Goal: Transaction & Acquisition: Subscribe to service/newsletter

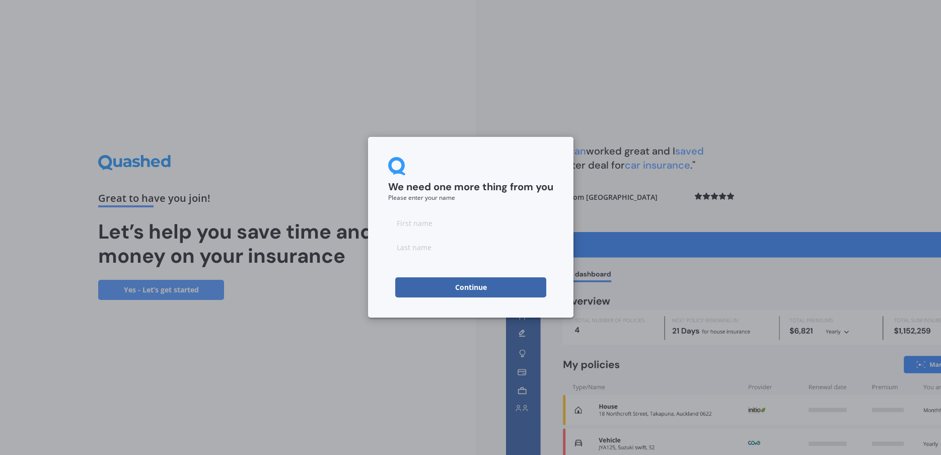
click at [399, 223] on input at bounding box center [470, 223] width 165 height 20
type input "[PERSON_NAME]"
click at [473, 293] on button "Continue" at bounding box center [470, 287] width 151 height 20
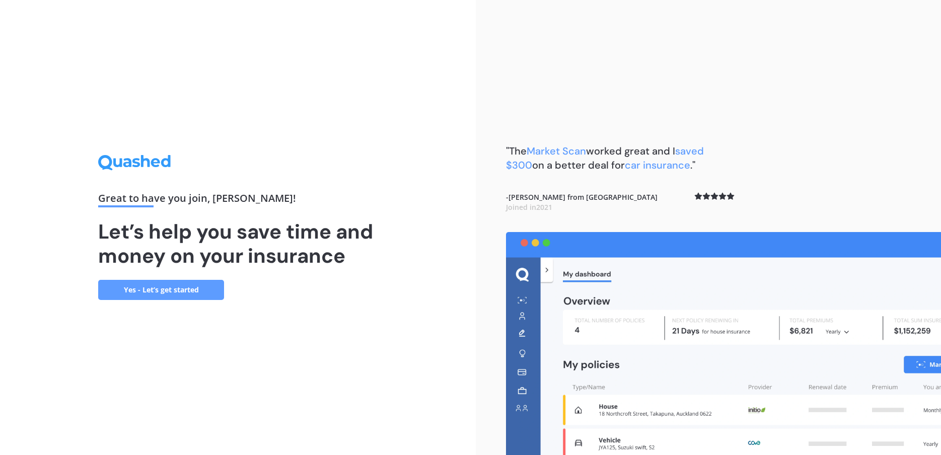
click at [182, 291] on link "Yes - Let’s get started" at bounding box center [161, 290] width 126 height 20
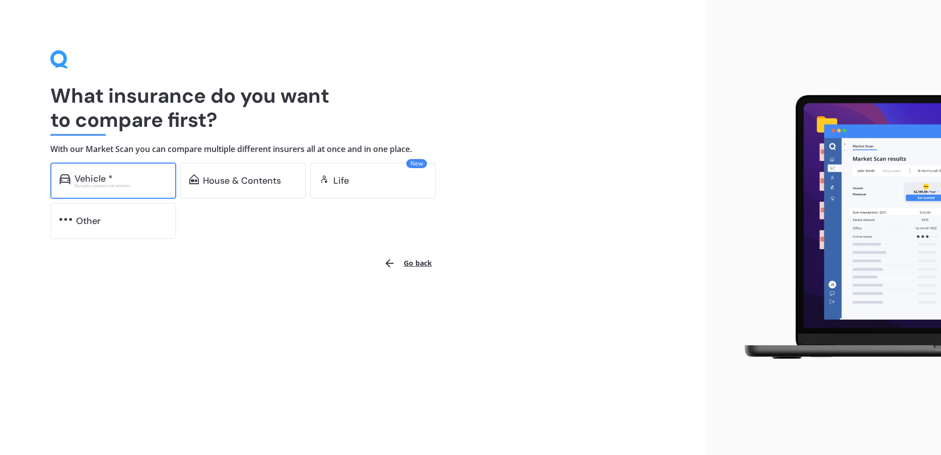
click at [108, 181] on div "Vehicle *" at bounding box center [94, 179] width 38 height 10
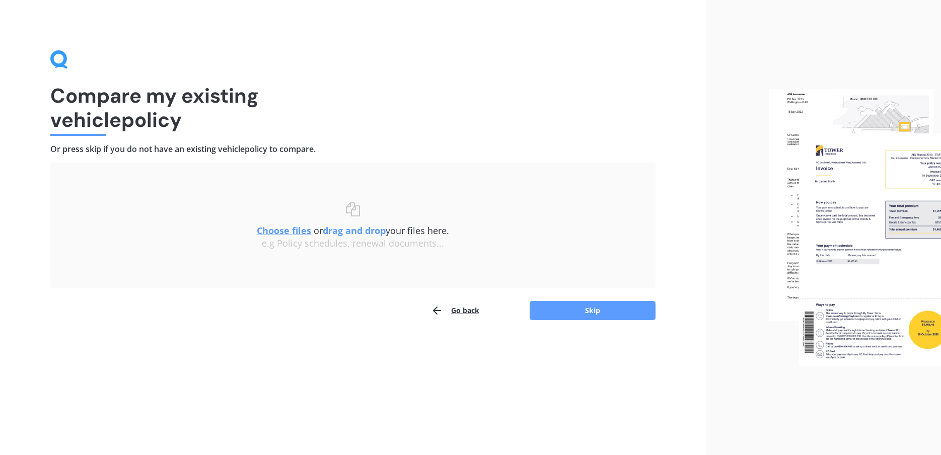
click at [276, 228] on u "Choose files" at bounding box center [284, 231] width 54 height 12
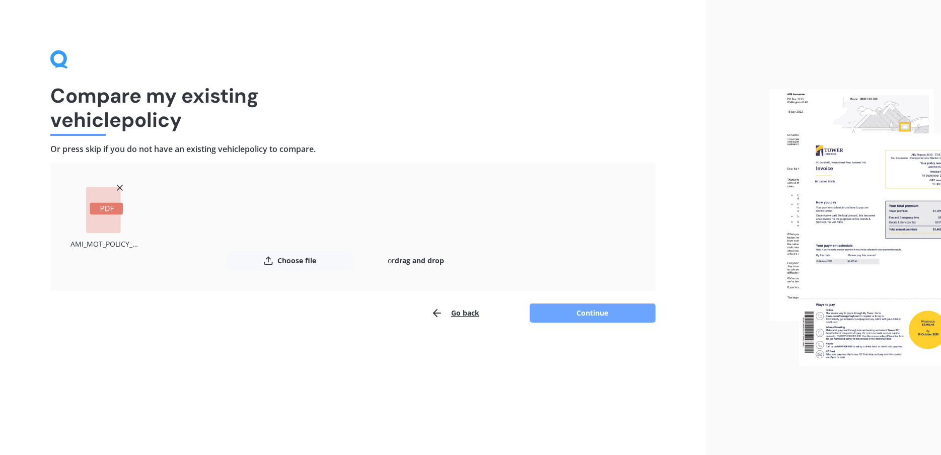
click at [591, 311] on button "Continue" at bounding box center [593, 313] width 126 height 19
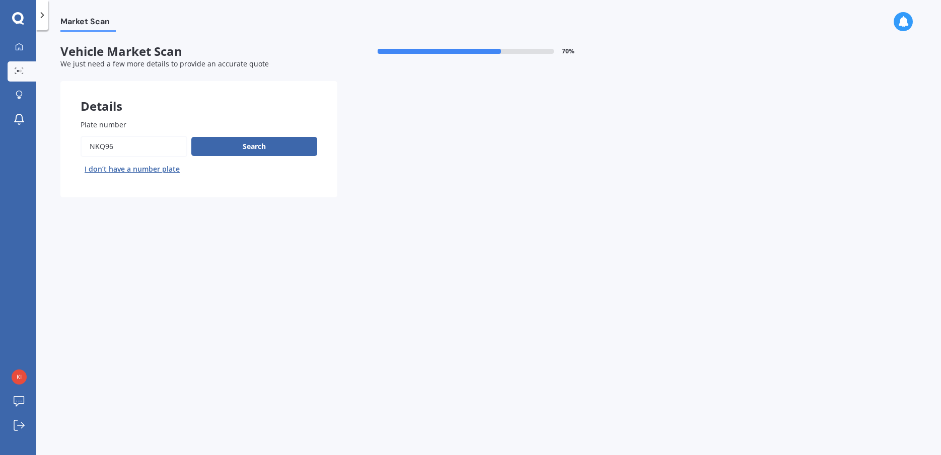
drag, startPoint x: 142, startPoint y: 150, endPoint x: 73, endPoint y: 147, distance: 69.1
click at [81, 147] on input "Plate number" at bounding box center [134, 146] width 107 height 21
type input "VINIFY"
click at [254, 147] on button "Search" at bounding box center [254, 146] width 126 height 19
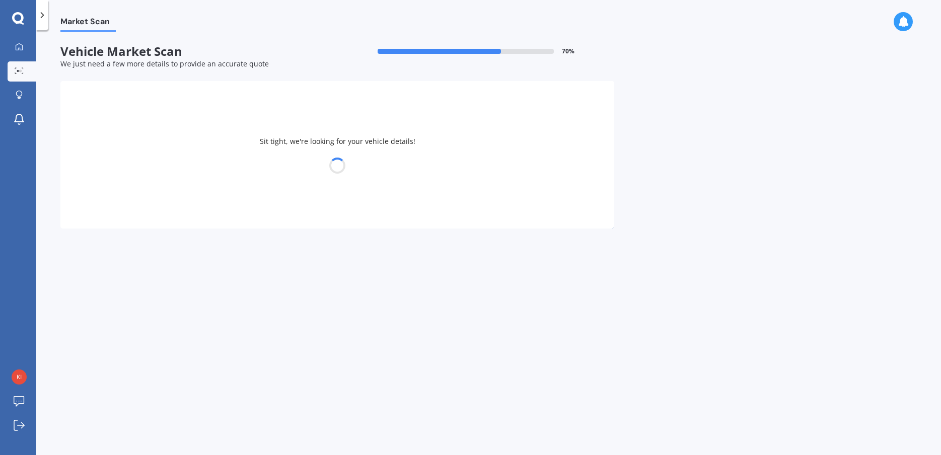
select select "CUPRA"
select select "ATECA"
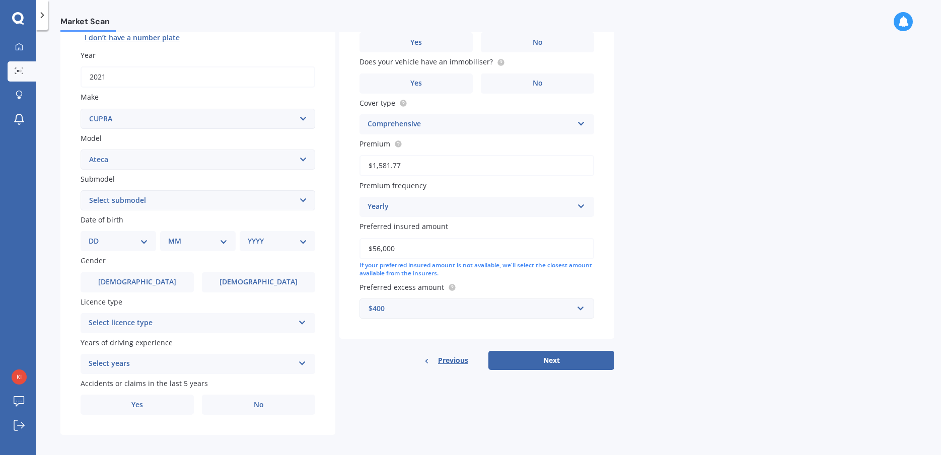
scroll to position [140, 0]
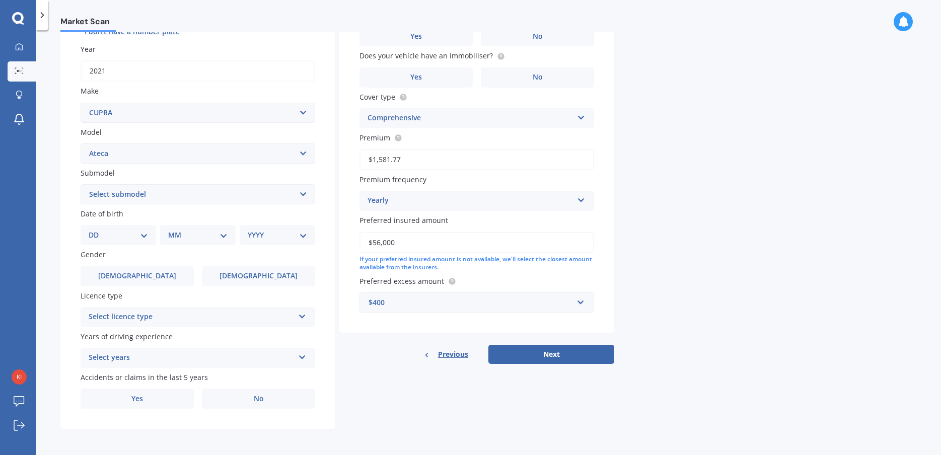
click at [81, 184] on select "Select submodel Limited Edition Wagon 5dr DSG 7sp AWD 2.0T VZ Wagon 5dr DSG 7sp…" at bounding box center [198, 194] width 235 height 20
select select "VZ WAGON 5DR DSG 7SP AWD 2.0T"
click option "VZ Wagon 5dr DSG 7sp AWD 2.0T" at bounding box center [0, 0] width 0 height 0
click at [89, 230] on select "DD 01 02 03 04 05 06 07 08 09 10 11 12 13 14 15 16 17 18 19 20 21 22 23 24 25 2…" at bounding box center [118, 235] width 59 height 11
select select "09"
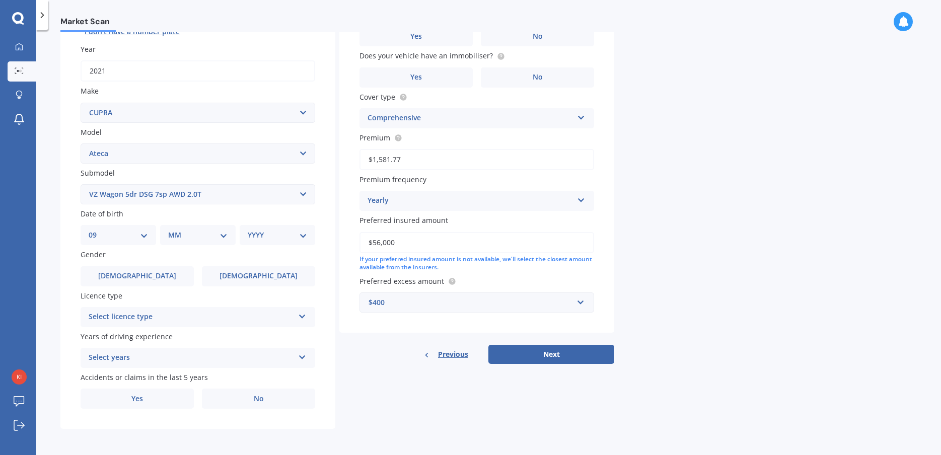
click option "09" at bounding box center [0, 0] width 0 height 0
click at [172, 230] on select "MM 01 02 03 04 05 06 07 08 09 10 11 12" at bounding box center [199, 235] width 55 height 11
select select "11"
click option "11" at bounding box center [0, 0] width 0 height 0
click at [248, 230] on select "YYYY 2025 2024 2023 2022 2021 2020 2019 2018 2017 2016 2015 2014 2013 2012 2011…" at bounding box center [275, 235] width 55 height 11
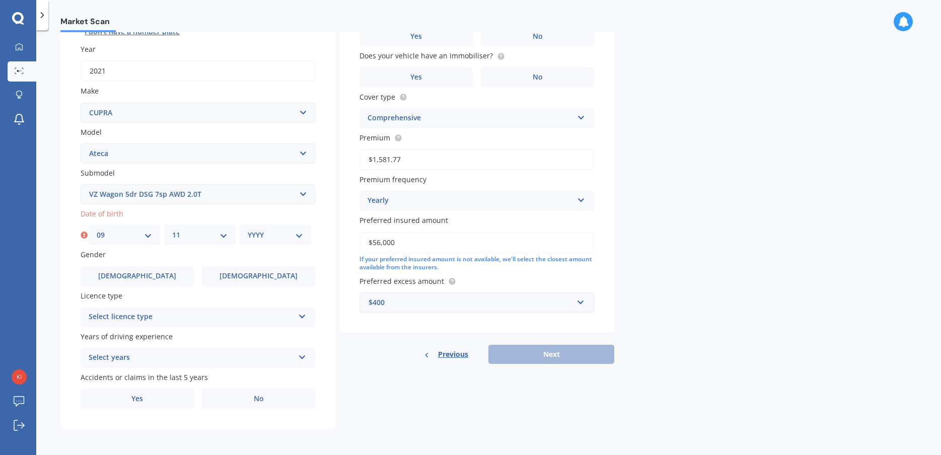
select select "1971"
click option "1971" at bounding box center [0, 0] width 0 height 0
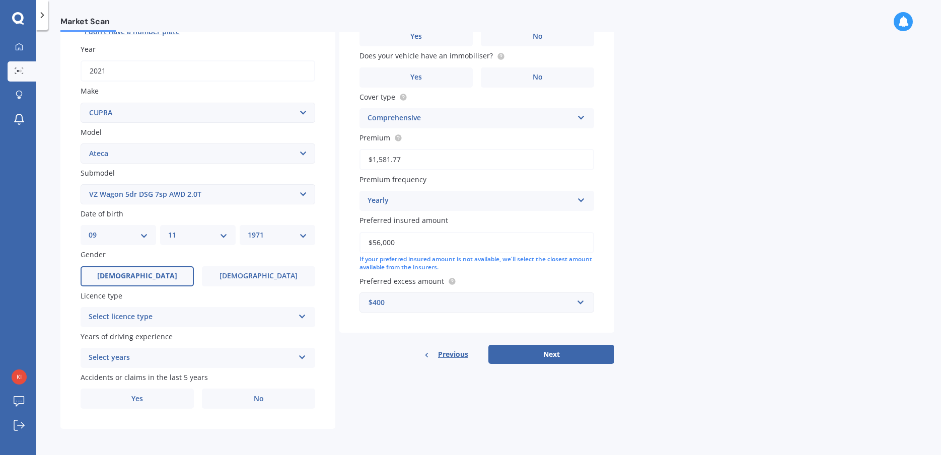
click at [157, 272] on label "[DEMOGRAPHIC_DATA]" at bounding box center [137, 276] width 113 height 20
click at [0, 0] on input "[DEMOGRAPHIC_DATA]" at bounding box center [0, 0] width 0 height 0
click at [170, 319] on div "Select licence type" at bounding box center [191, 317] width 205 height 12
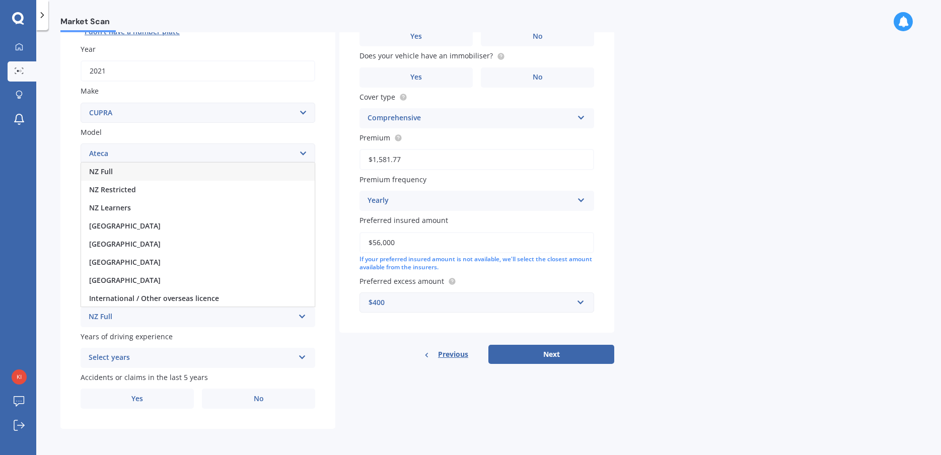
click at [119, 169] on div "NZ Full" at bounding box center [198, 172] width 234 height 18
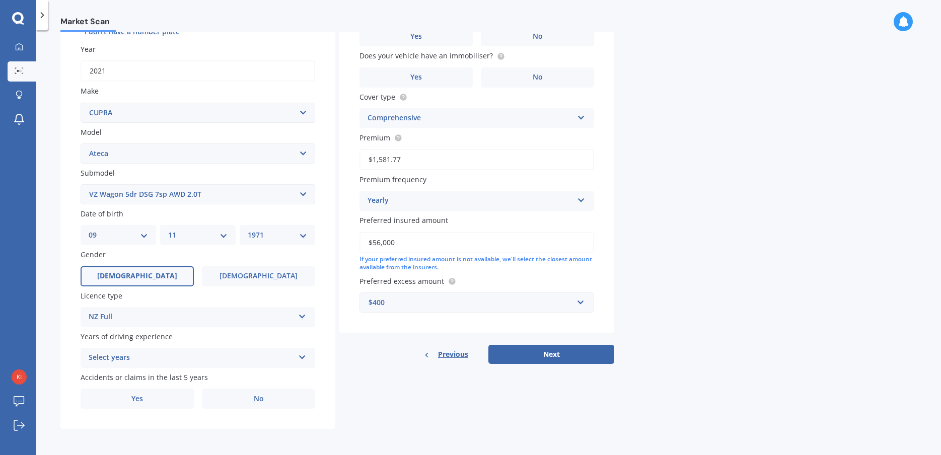
click at [184, 357] on div "Select years" at bounding box center [191, 358] width 205 height 12
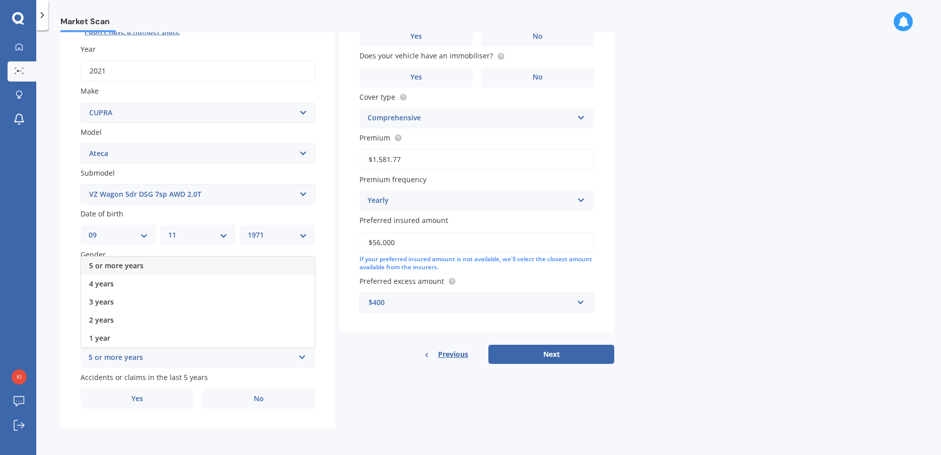
click at [136, 265] on span "5 or more years" at bounding box center [116, 266] width 54 height 10
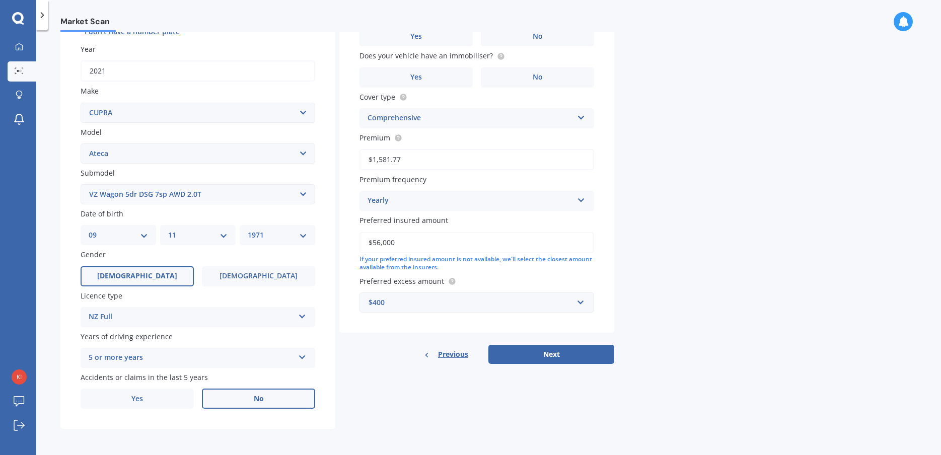
click at [259, 396] on span "No" at bounding box center [259, 399] width 10 height 9
click at [0, 0] on input "No" at bounding box center [0, 0] width 0 height 0
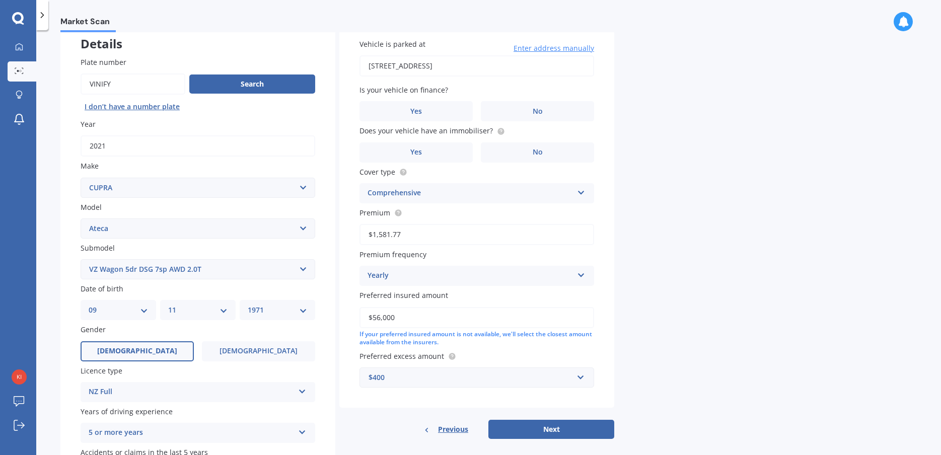
scroll to position [0, 0]
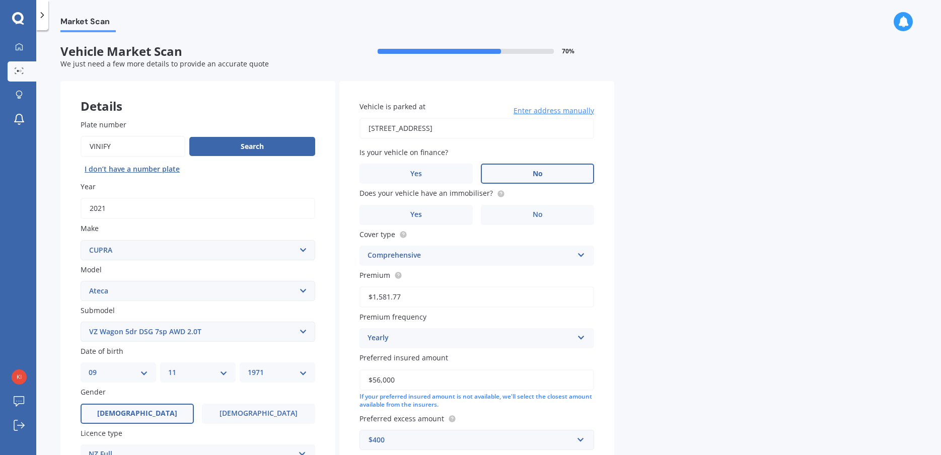
click at [526, 177] on label "No" at bounding box center [537, 174] width 113 height 20
click at [0, 0] on input "No" at bounding box center [0, 0] width 0 height 0
click at [434, 213] on label "Yes" at bounding box center [416, 215] width 113 height 20
click at [0, 0] on input "Yes" at bounding box center [0, 0] width 0 height 0
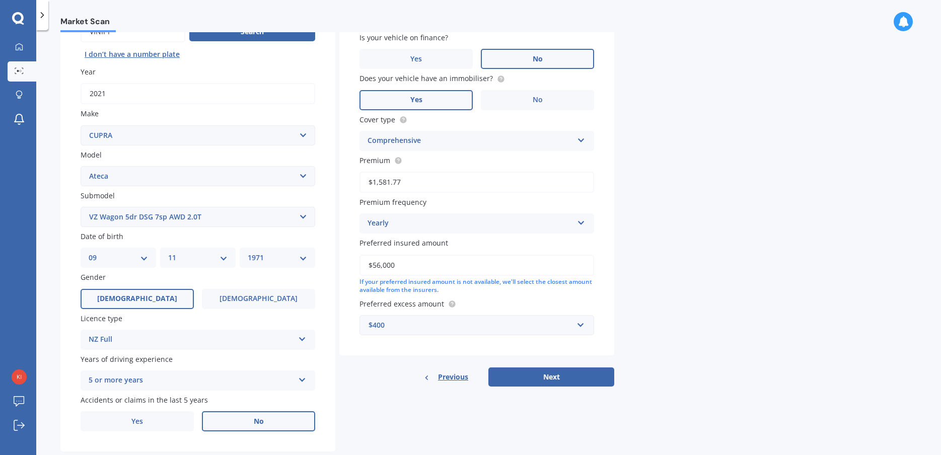
scroll to position [140, 0]
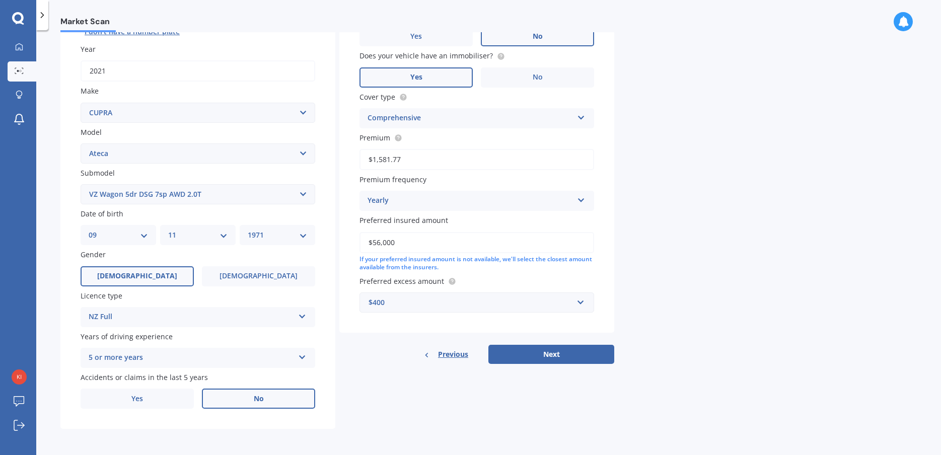
drag, startPoint x: 422, startPoint y: 241, endPoint x: 349, endPoint y: 243, distance: 72.5
click at [360, 243] on input "$56,000" at bounding box center [477, 242] width 235 height 21
type input "$42,000"
click at [618, 243] on div "Market Scan Vehicle Market Scan 70 % We just need a few more details to provide…" at bounding box center [488, 244] width 905 height 425
click at [559, 357] on button "Next" at bounding box center [551, 354] width 126 height 19
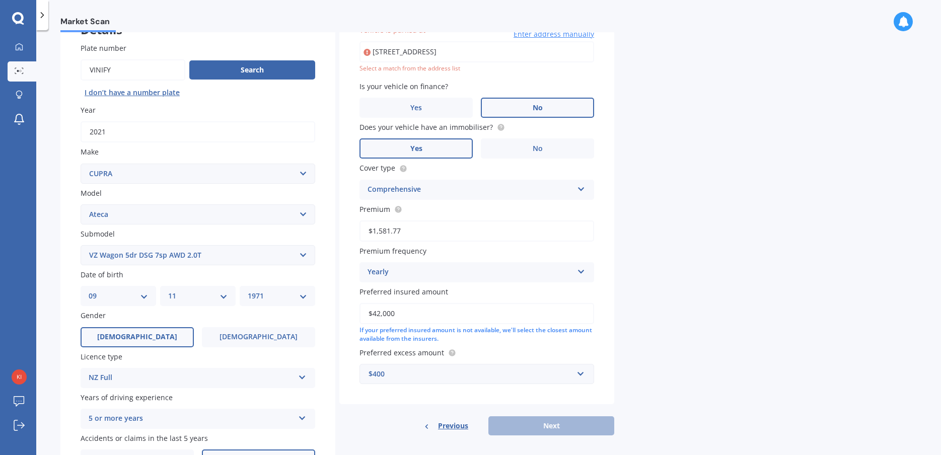
scroll to position [69, 0]
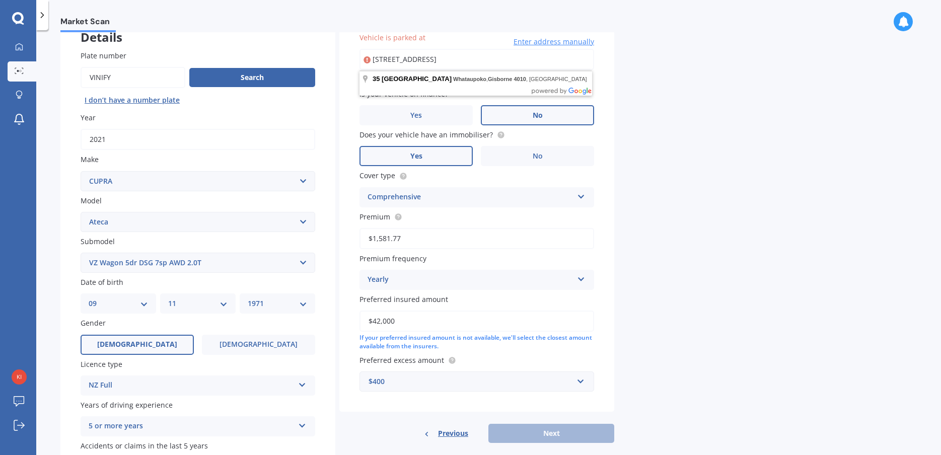
click at [549, 64] on input "[STREET_ADDRESS]" at bounding box center [477, 59] width 235 height 21
type input "[STREET_ADDRESS]"
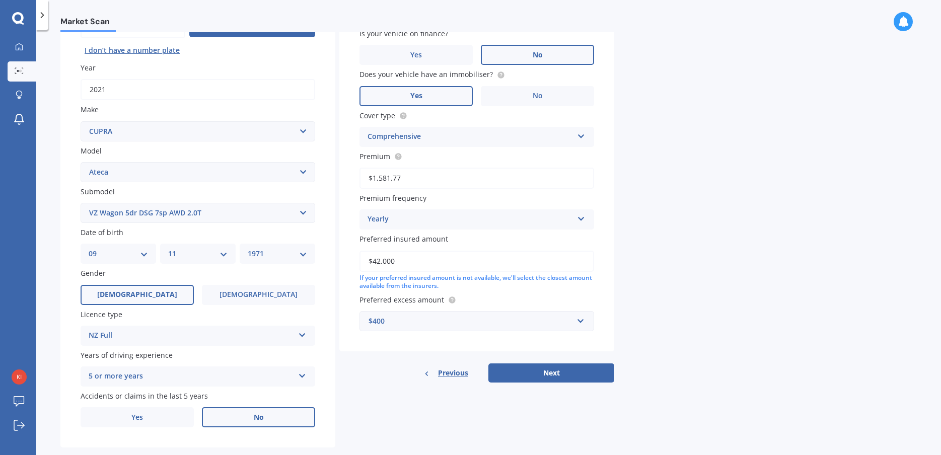
scroll to position [140, 0]
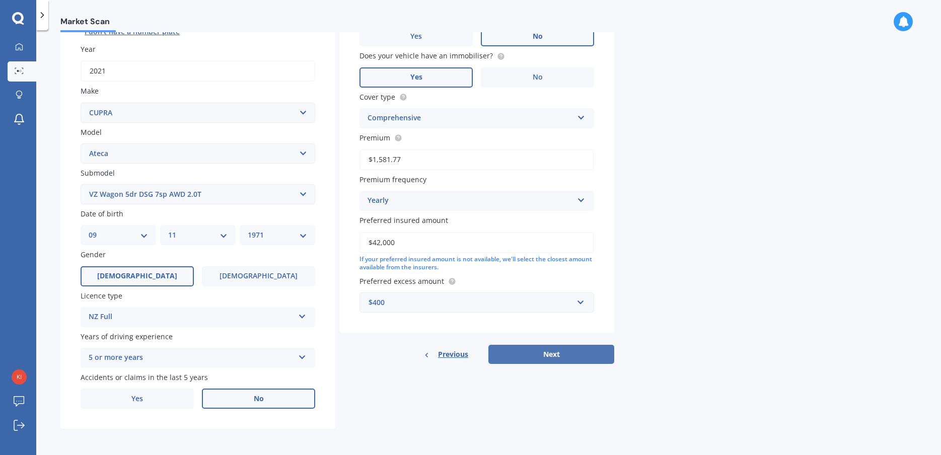
click at [558, 355] on button "Next" at bounding box center [551, 354] width 126 height 19
select select "09"
select select "11"
select select "1971"
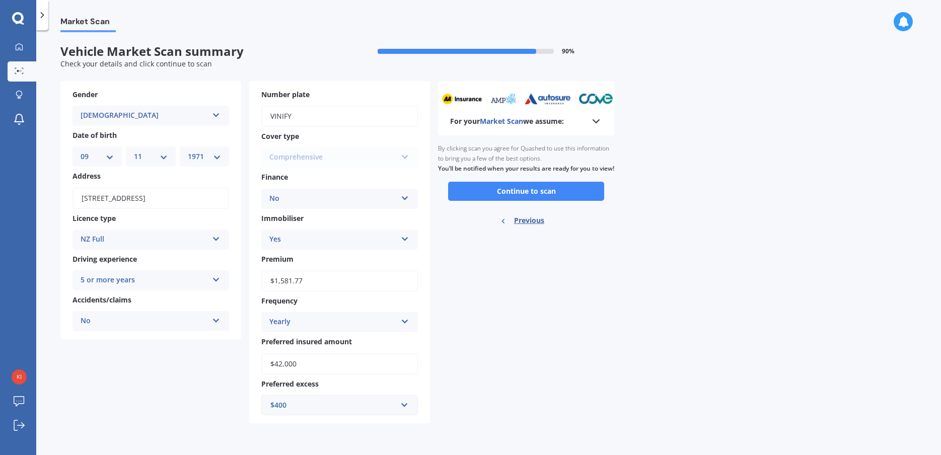
scroll to position [0, 0]
click at [529, 197] on button "Continue to scan" at bounding box center [526, 191] width 156 height 19
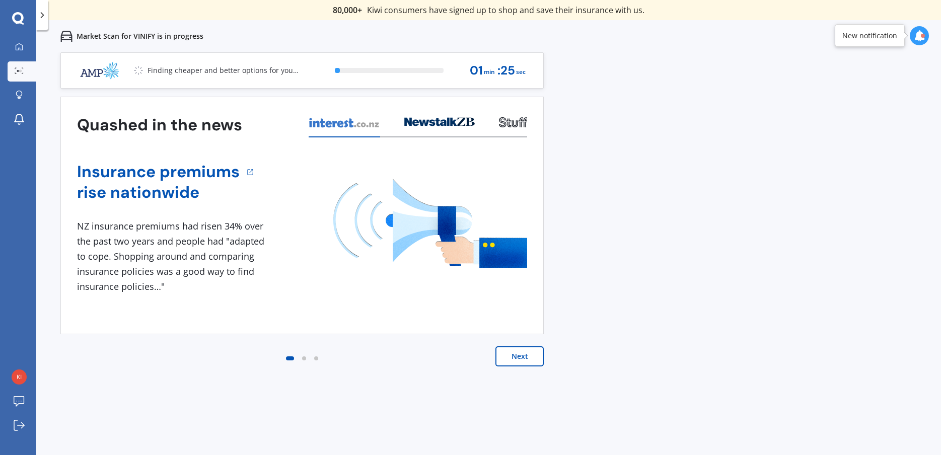
click at [515, 357] on button "Next" at bounding box center [520, 356] width 48 height 20
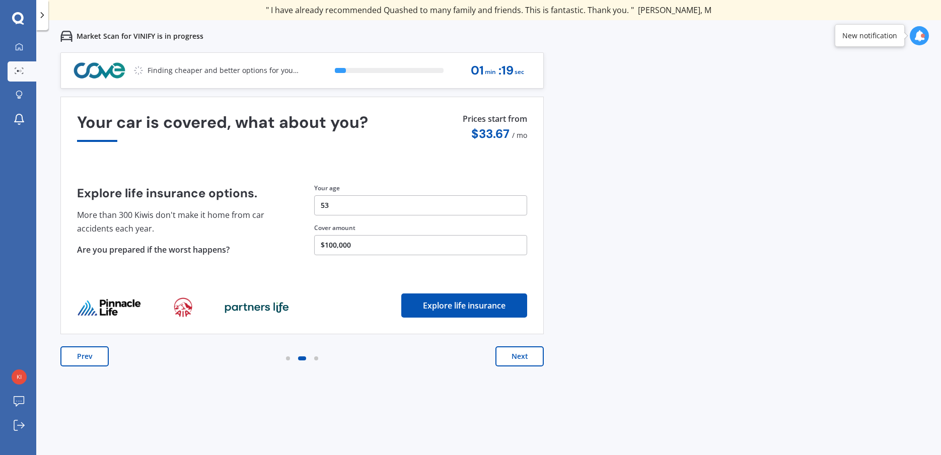
click at [515, 357] on button "Next" at bounding box center [520, 356] width 48 height 20
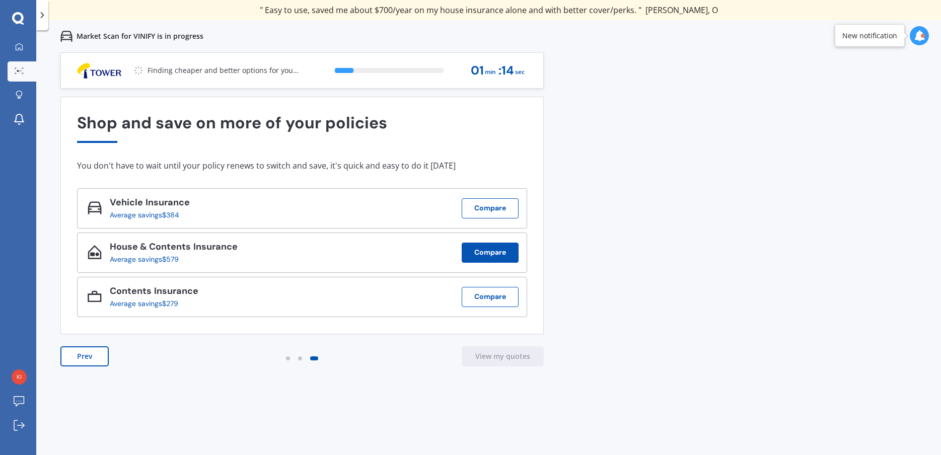
click at [496, 250] on button "Compare" at bounding box center [490, 253] width 57 height 20
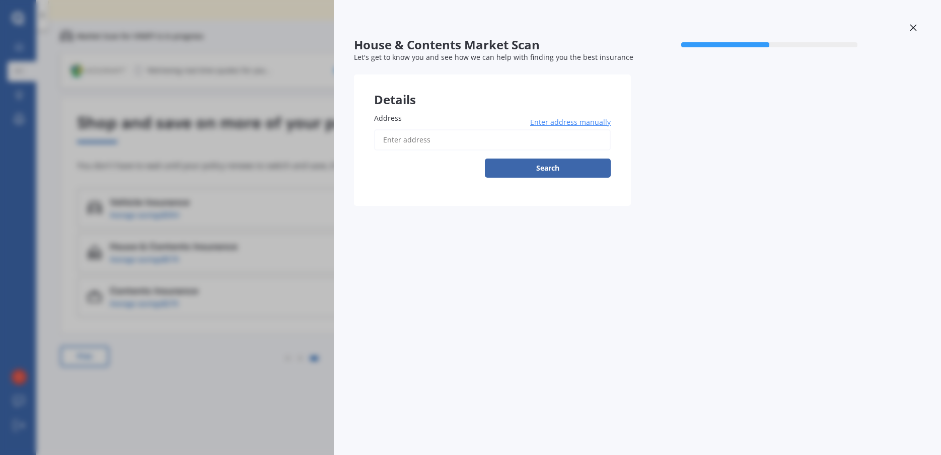
click at [409, 121] on label "Address" at bounding box center [490, 118] width 233 height 11
click at [409, 129] on input "Address" at bounding box center [492, 139] width 237 height 21
click at [400, 140] on input "Address" at bounding box center [492, 139] width 237 height 21
type input "[STREET_ADDRESS]"
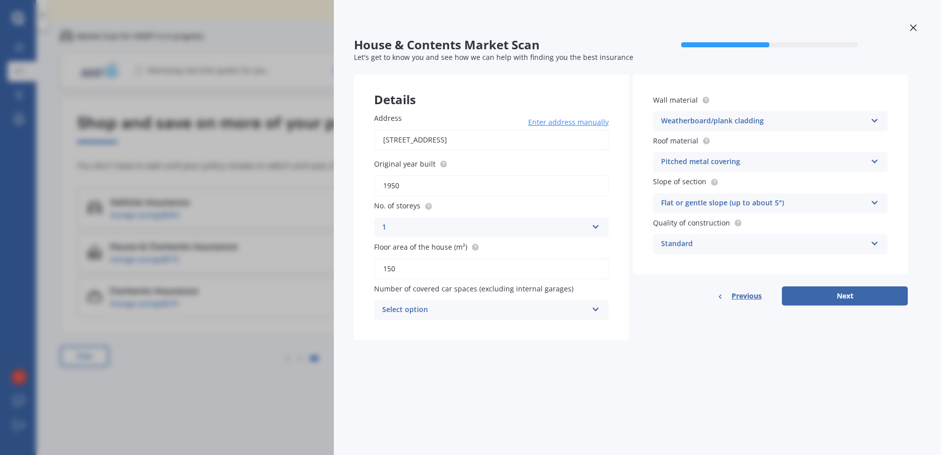
click at [430, 311] on div "Select option" at bounding box center [484, 310] width 205 height 12
click at [405, 364] on div "2" at bounding box center [492, 366] width 234 height 18
click at [847, 298] on button "Next" at bounding box center [845, 296] width 126 height 19
select select "09"
select select "11"
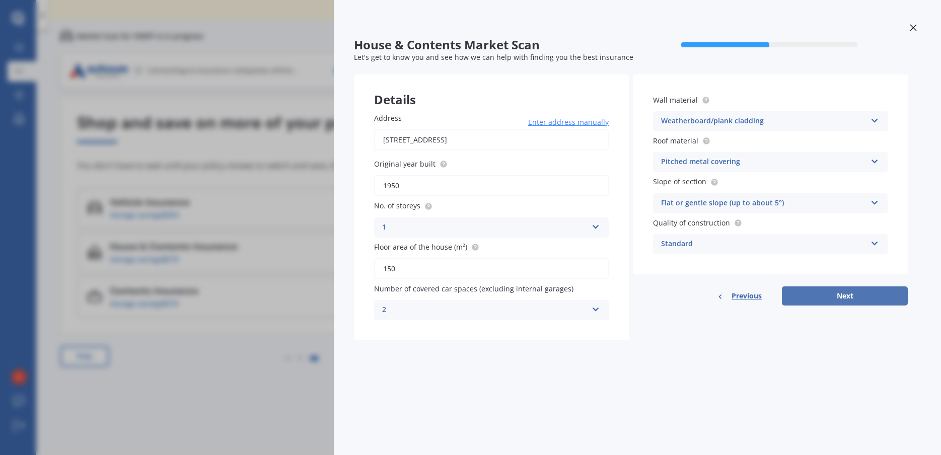
select select "1971"
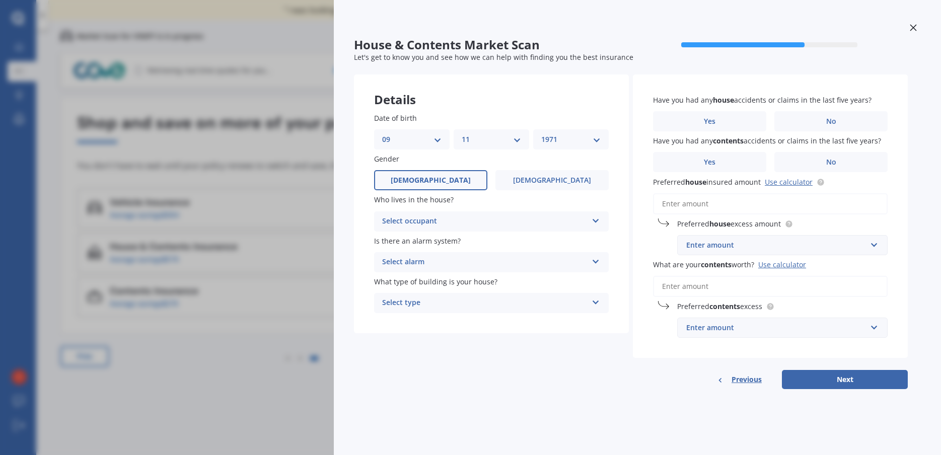
click at [434, 219] on div "Select occupant" at bounding box center [484, 222] width 205 height 12
click at [424, 241] on div "Owner" at bounding box center [492, 241] width 234 height 18
click at [453, 263] on div "Select alarm" at bounding box center [484, 262] width 205 height 12
click at [439, 281] on div "Yes, monitored" at bounding box center [492, 282] width 234 height 18
click at [454, 303] on div "Select type" at bounding box center [484, 303] width 205 height 12
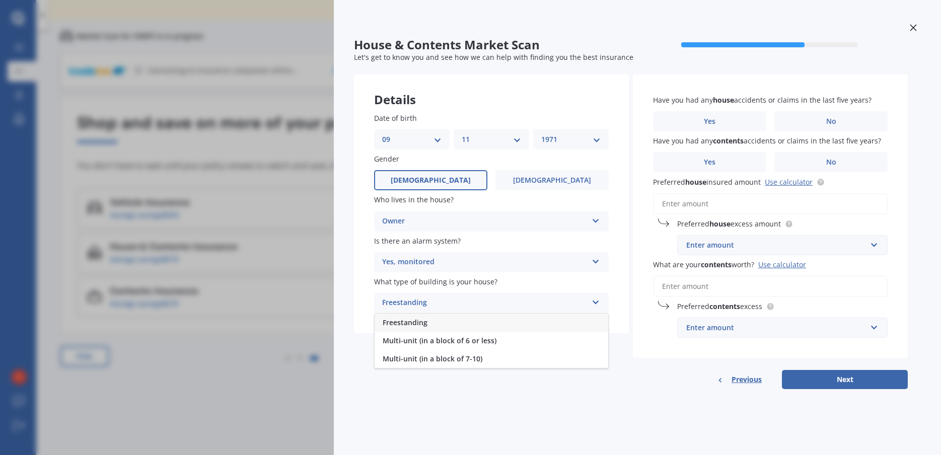
click at [437, 323] on div "Freestanding" at bounding box center [492, 323] width 234 height 18
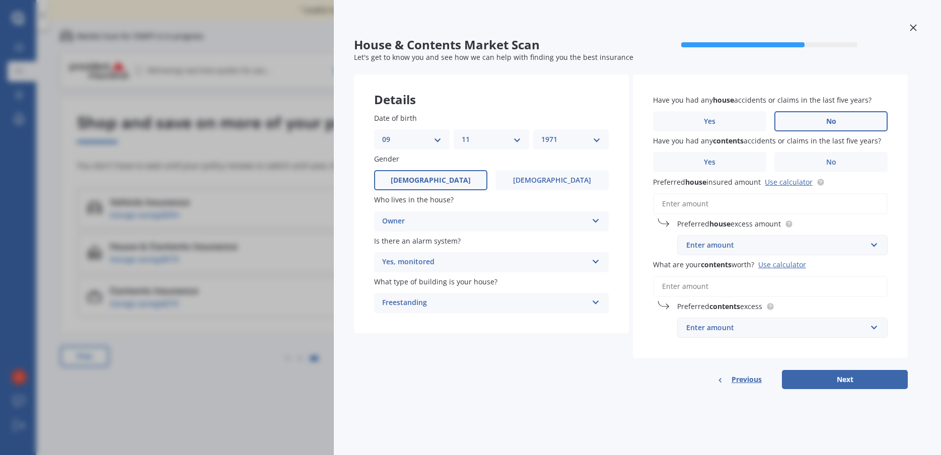
click at [839, 120] on label "No" at bounding box center [831, 121] width 113 height 20
click at [0, 0] on input "No" at bounding box center [0, 0] width 0 height 0
click at [829, 164] on span "No" at bounding box center [831, 162] width 10 height 9
click at [0, 0] on input "No" at bounding box center [0, 0] width 0 height 0
click at [730, 244] on div "Enter amount" at bounding box center [776, 245] width 180 height 11
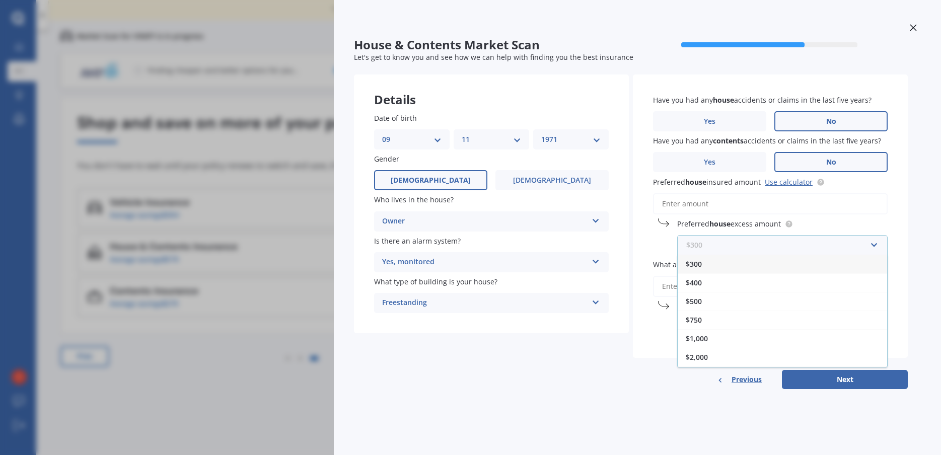
click at [730, 244] on input "text" at bounding box center [778, 245] width 201 height 19
click at [694, 201] on input "Preferred house insured amount Use calculator" at bounding box center [770, 203] width 235 height 21
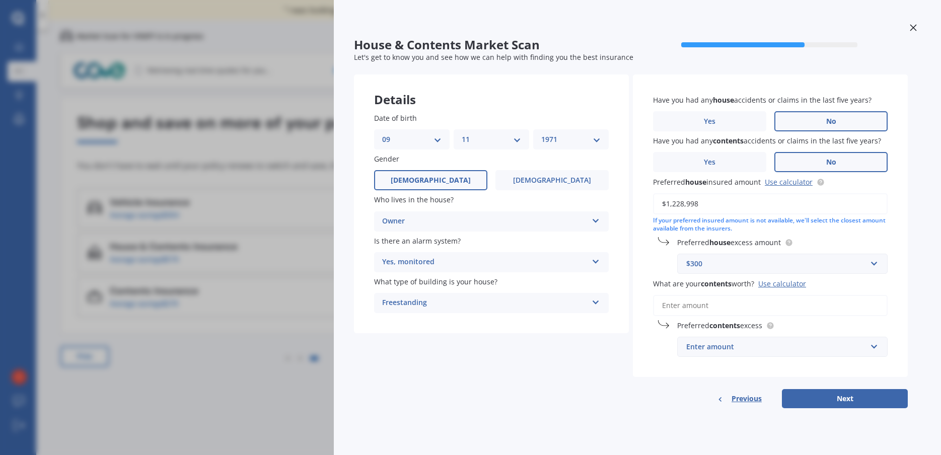
type input "$1,228,998"
click at [730, 269] on div "$300" at bounding box center [776, 263] width 180 height 11
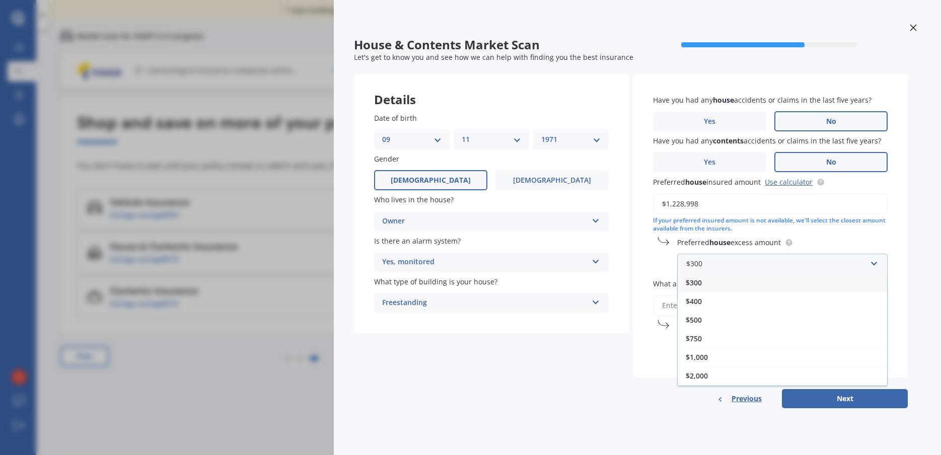
click at [723, 283] on div "$300" at bounding box center [782, 282] width 209 height 19
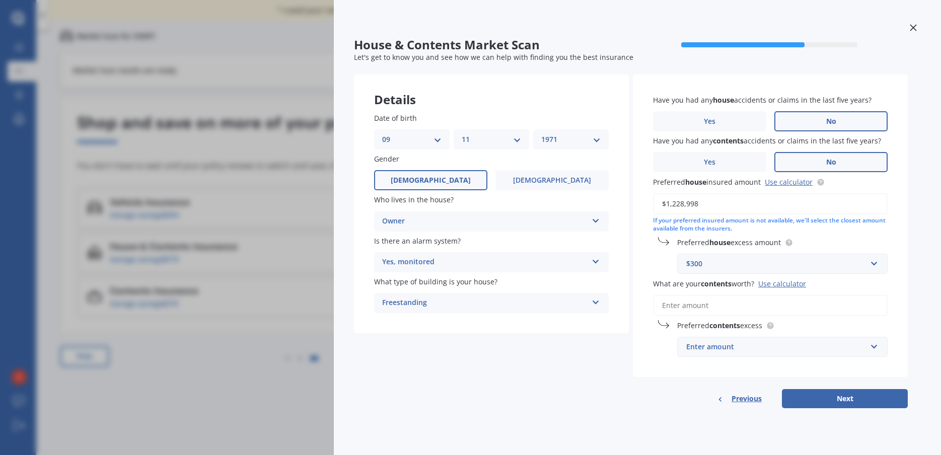
click at [708, 304] on input "What are your contents worth? Use calculator" at bounding box center [770, 305] width 235 height 21
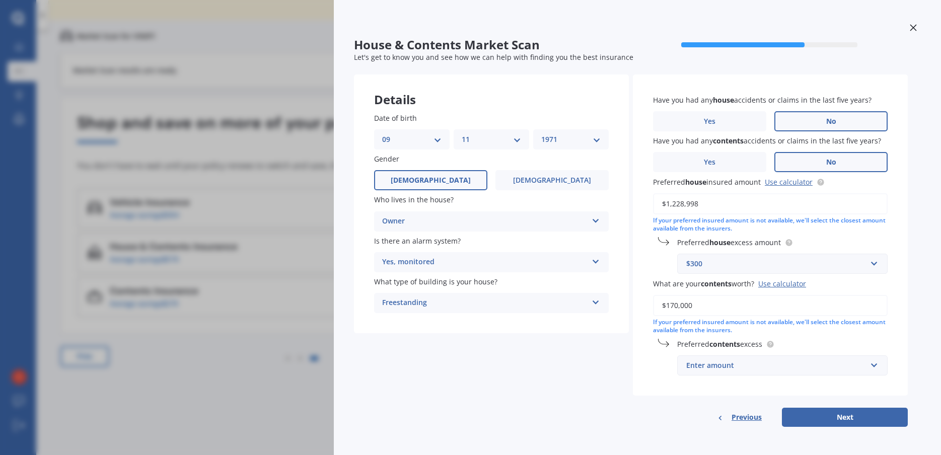
type input "$170,000"
click at [785, 368] on div "Enter amount" at bounding box center [776, 365] width 180 height 11
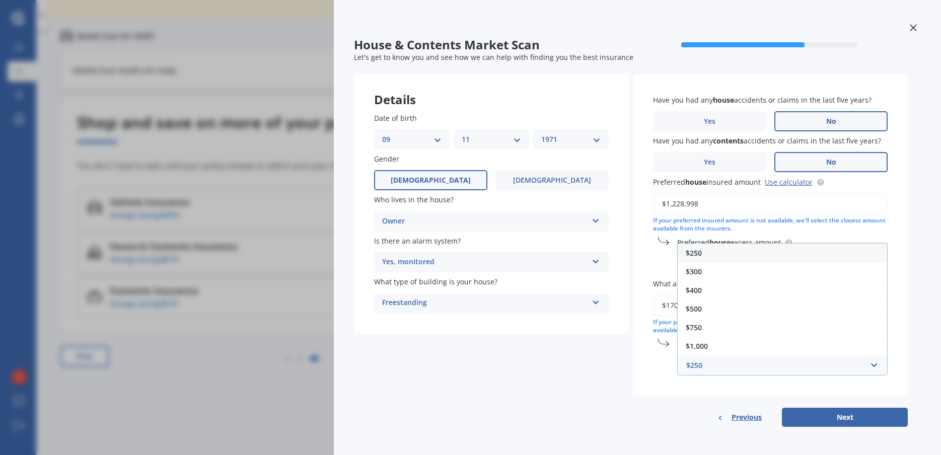
click at [711, 255] on div "$250" at bounding box center [782, 253] width 209 height 19
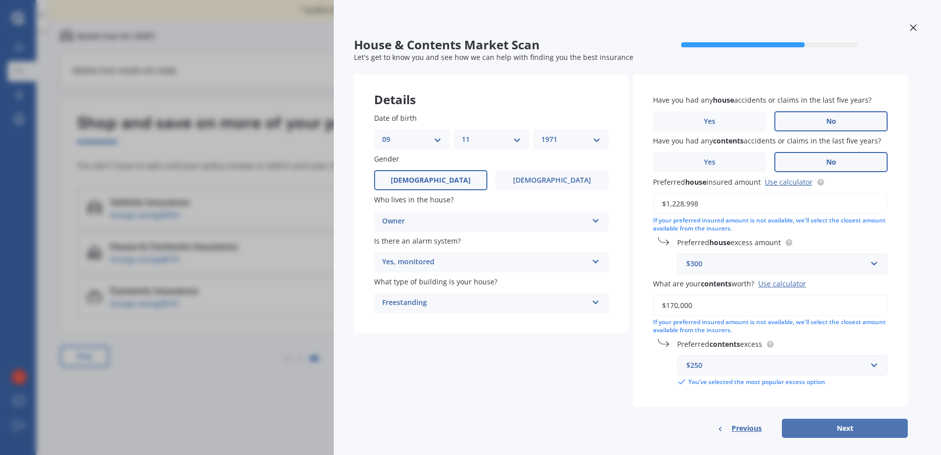
click at [833, 432] on button "Next" at bounding box center [845, 428] width 126 height 19
select select "09"
select select "11"
select select "1971"
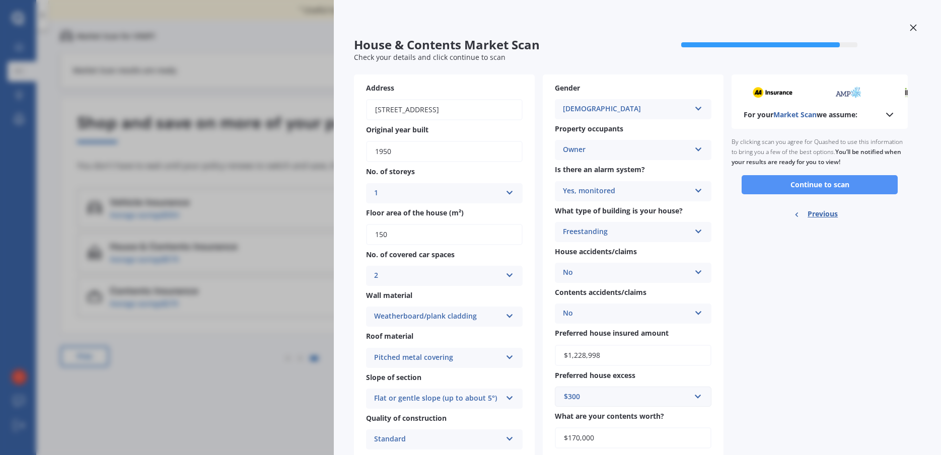
click at [785, 187] on button "Continue to scan" at bounding box center [820, 184] width 156 height 19
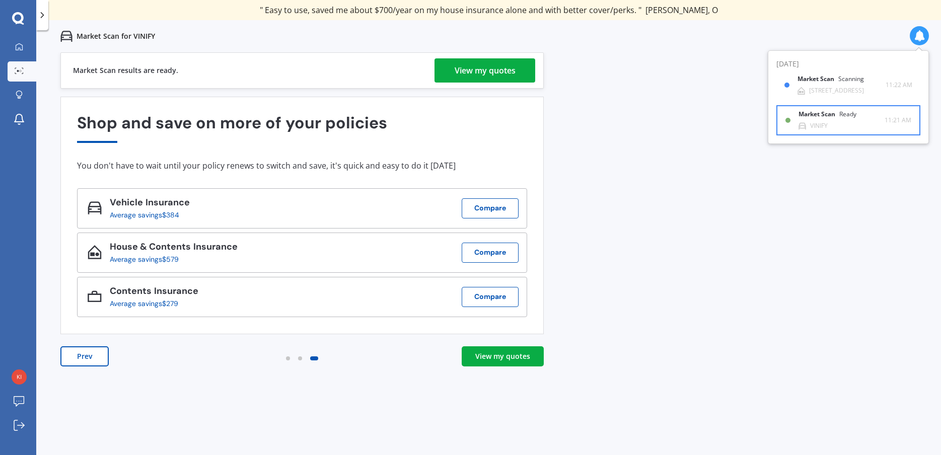
click at [813, 118] on b "Market Scan" at bounding box center [819, 114] width 41 height 7
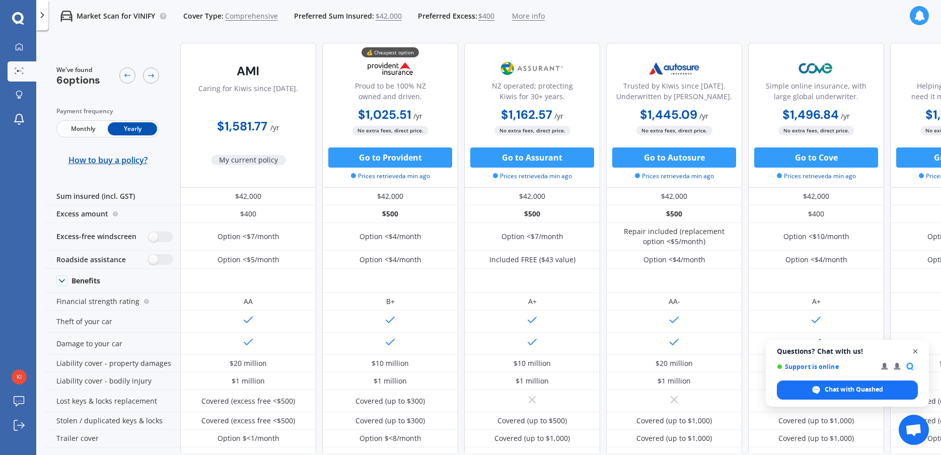
click at [914, 351] on span "Close chat" at bounding box center [915, 351] width 13 height 13
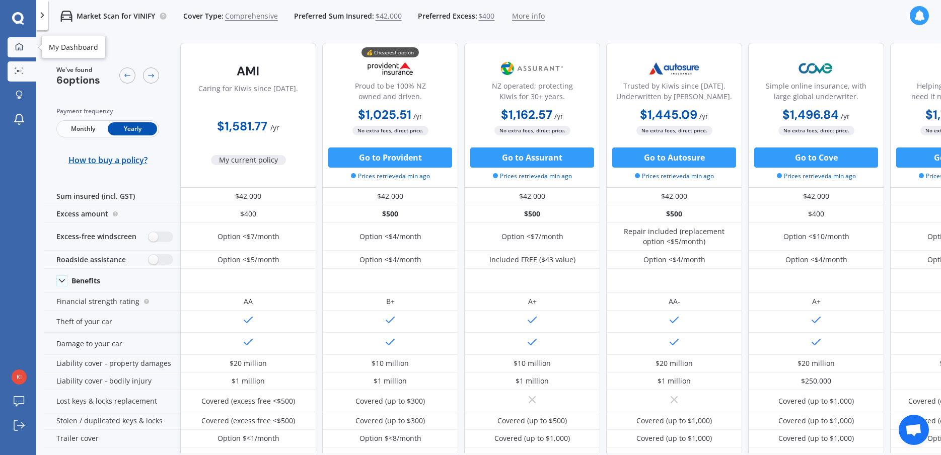
click at [21, 49] on icon at bounding box center [19, 47] width 8 height 8
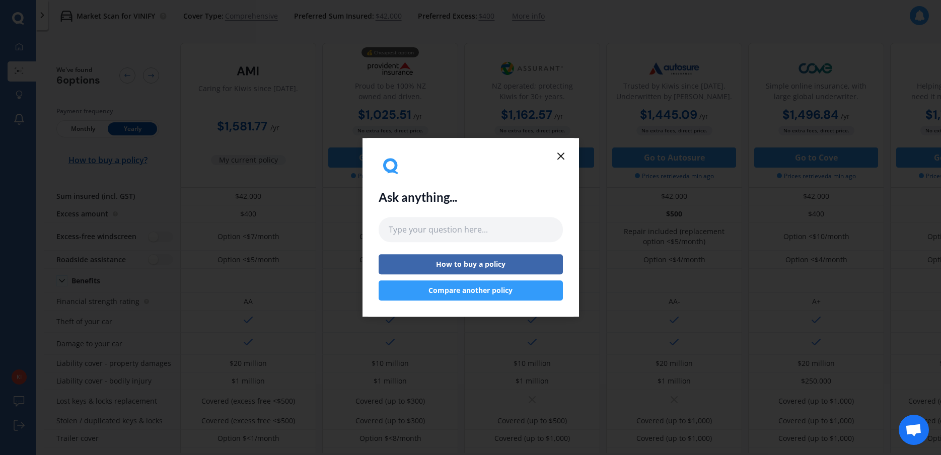
click at [562, 154] on icon at bounding box center [561, 156] width 12 height 12
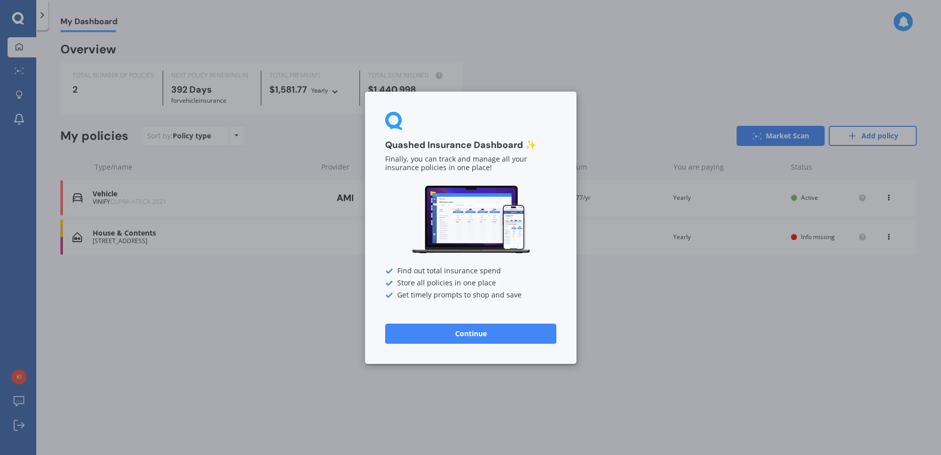
click at [480, 333] on button "Continue" at bounding box center [470, 333] width 171 height 20
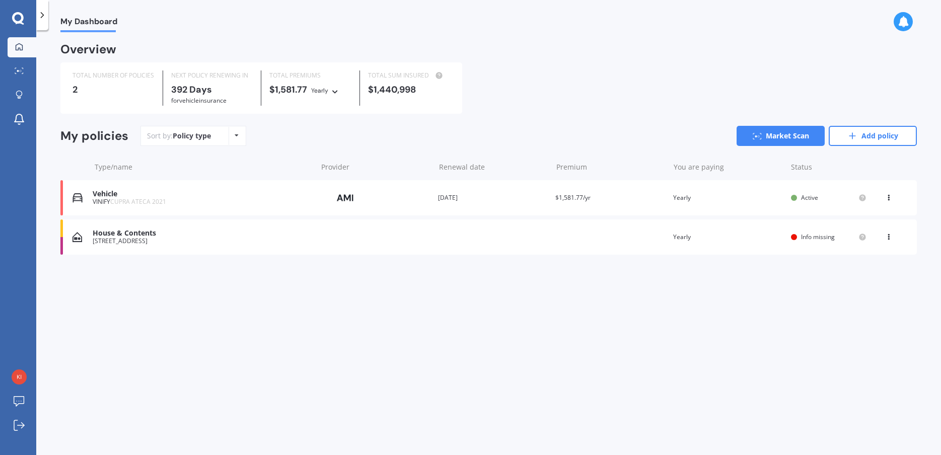
click at [124, 241] on div "[STREET_ADDRESS]" at bounding box center [203, 241] width 220 height 7
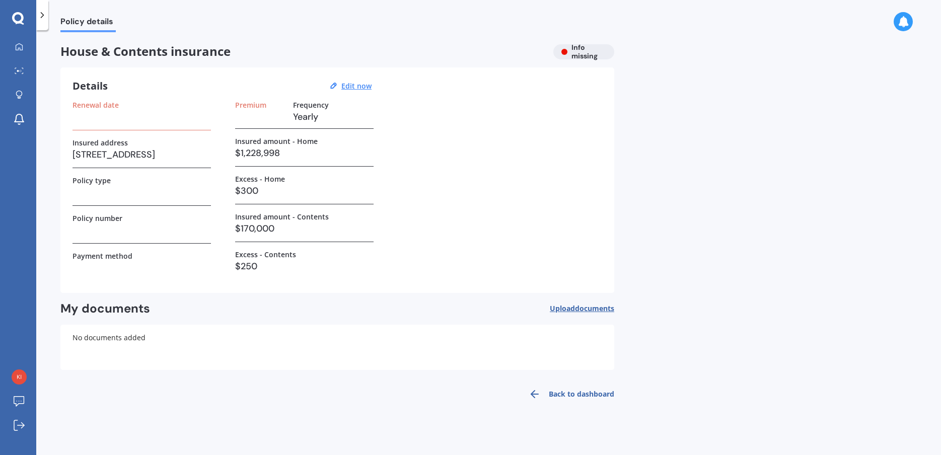
click at [91, 120] on h3 at bounding box center [142, 116] width 138 height 15
click at [596, 44] on div "House & Contents insurance Info missing" at bounding box center [337, 51] width 554 height 15
click at [586, 51] on div "House & Contents insurance Info missing" at bounding box center [337, 51] width 554 height 15
click at [357, 85] on u "Edit now" at bounding box center [356, 86] width 30 height 10
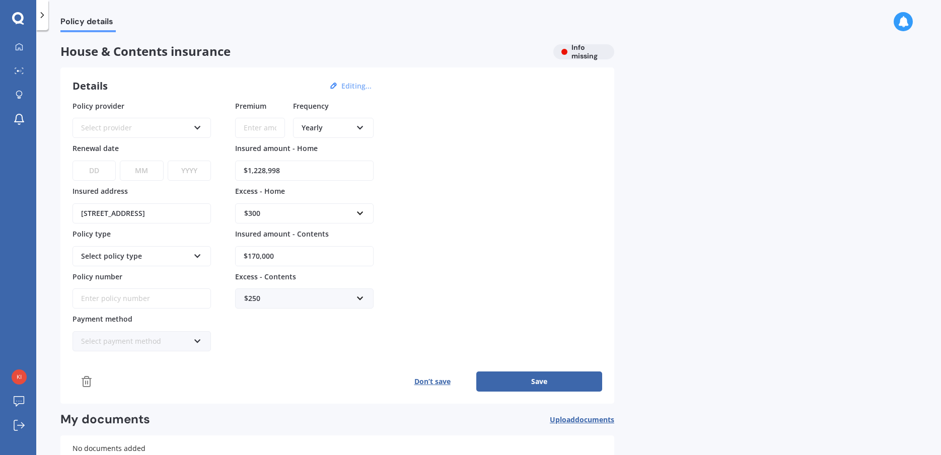
click at [152, 127] on div "Select provider" at bounding box center [135, 127] width 108 height 11
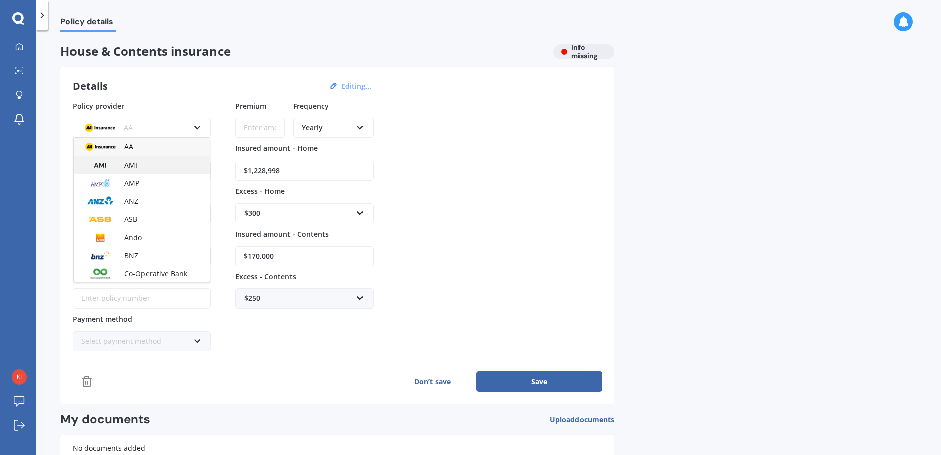
click at [138, 162] on div "AMI" at bounding box center [142, 165] width 136 height 18
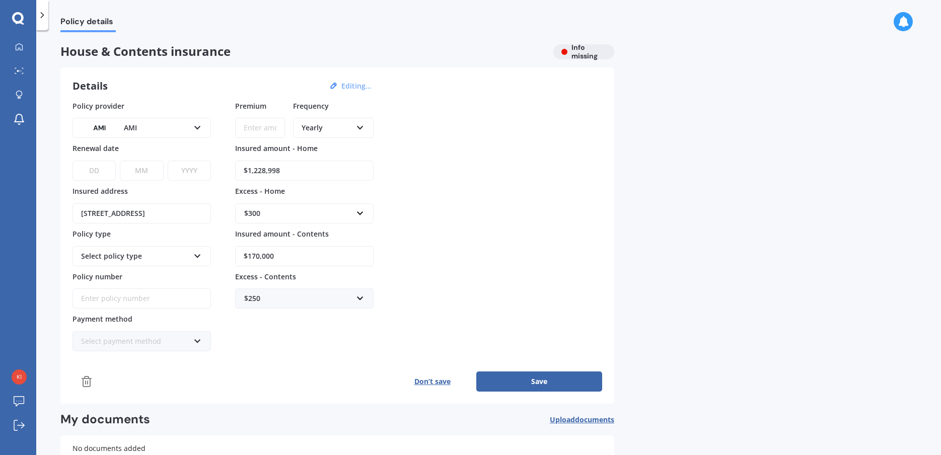
click at [73, 161] on select "DD 01 02 03 04 05 06 07 08 09 10 11 12 13 14 15 16 17 18 19 20 21 22 23 24 25 2…" at bounding box center [94, 171] width 43 height 20
select select "15"
click option "15" at bounding box center [0, 0] width 0 height 0
click at [120, 161] on select "MM 01 02 03 04 05 06 07 08 09 10 11 12" at bounding box center [141, 171] width 43 height 20
select select "11"
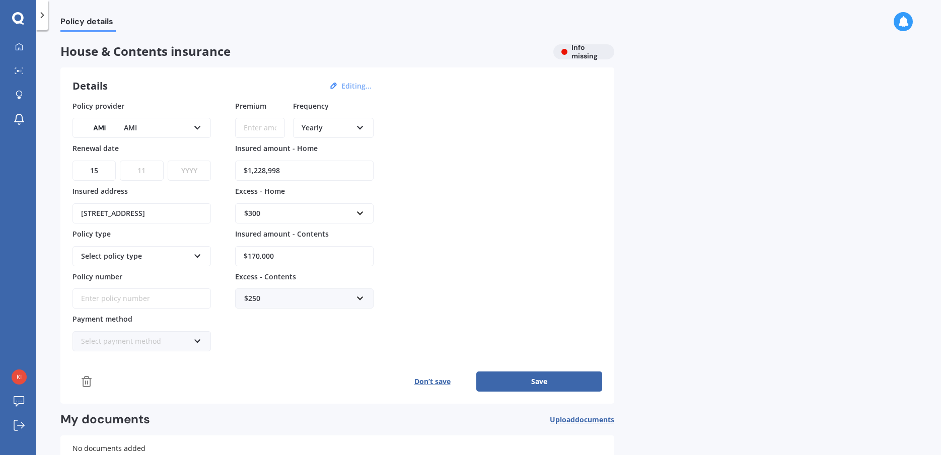
click option "11" at bounding box center [0, 0] width 0 height 0
click at [193, 161] on div "DD 01 02 03 04 05 06 07 08 09 10 11 12 13 14 15 16 17 18 19 20 21 22 23 24 25 2…" at bounding box center [142, 164] width 138 height 33
click at [168, 161] on select "YYYY 2027 2026 2025 2024 2023 2022 2021 2020 2019 2018 2017 2016 2015 2014 2013…" at bounding box center [189, 171] width 43 height 20
select select "2025"
click option "2025" at bounding box center [0, 0] width 0 height 0
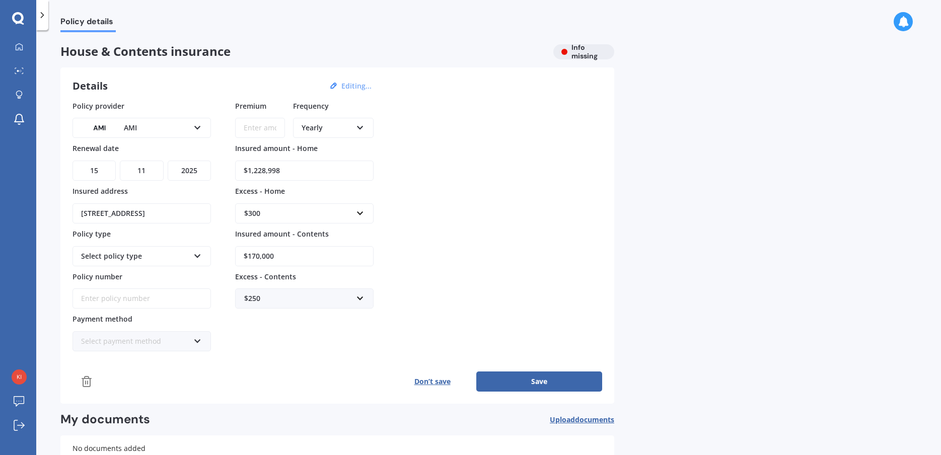
click at [153, 299] on input "Policy number" at bounding box center [142, 299] width 138 height 20
click at [128, 254] on div "Select policy type" at bounding box center [135, 256] width 108 height 11
click at [143, 271] on span "Multi-Policy House and Contents" at bounding box center [137, 275] width 110 height 10
click at [144, 296] on input "Policy number" at bounding box center [142, 299] width 138 height 20
type input "homa01693701"
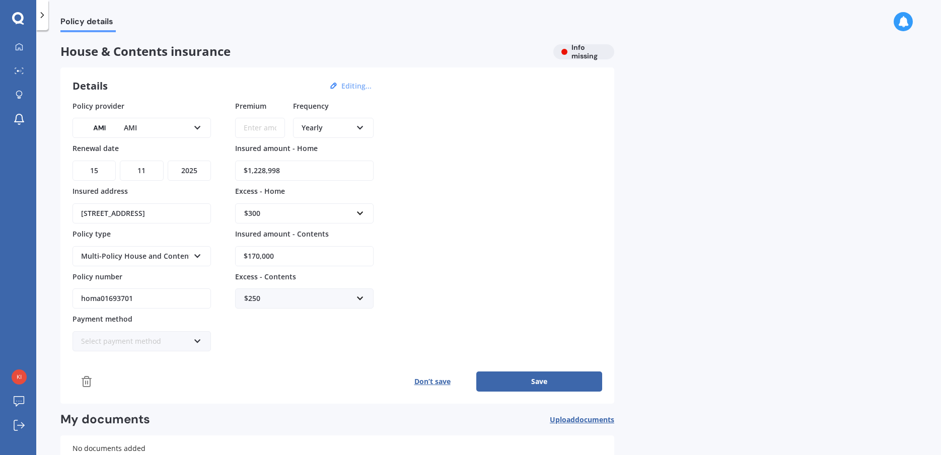
click at [238, 355] on div "Policy provider AMI AA AMI AMP ANZ ASB Ando BNZ Co-Operative Bank FMG Initio Ki…" at bounding box center [338, 247] width 530 height 292
click at [197, 340] on icon at bounding box center [197, 339] width 9 height 7
click at [165, 359] on span "Direct debit - bank account" at bounding box center [128, 361] width 92 height 10
click at [545, 382] on button "Save" at bounding box center [539, 382] width 126 height 20
click at [256, 132] on input "Premium" at bounding box center [260, 128] width 50 height 20
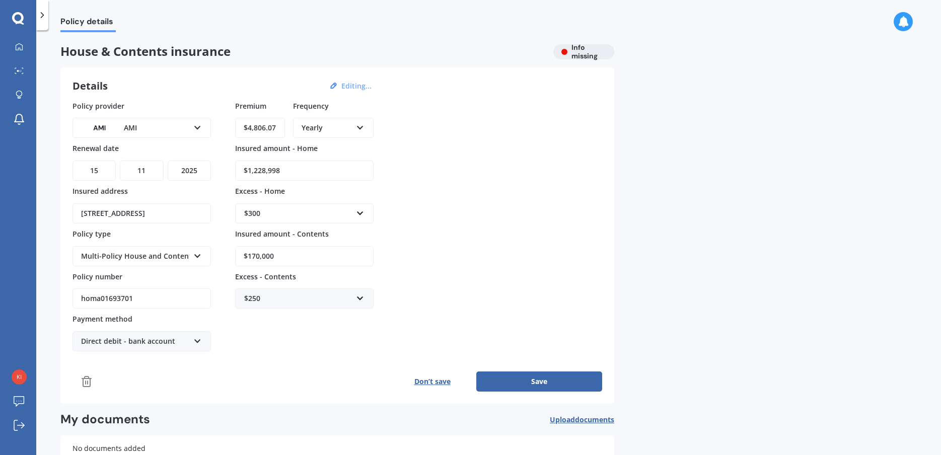
click at [448, 183] on div "Policy provider AMI AA AMI AMP ANZ ASB Ando BNZ Co-Operative Bank FMG Initio Ki…" at bounding box center [338, 226] width 530 height 251
drag, startPoint x: 278, startPoint y: 127, endPoint x: 229, endPoint y: 127, distance: 49.4
click at [229, 127] on div "Policy provider AMI AA AMI AMP ANZ ASB Ando BNZ Co-Operative Bank FMG Initio Ki…" at bounding box center [338, 226] width 530 height 251
type input "$6,441.42"
click at [534, 385] on button "Save" at bounding box center [539, 382] width 126 height 20
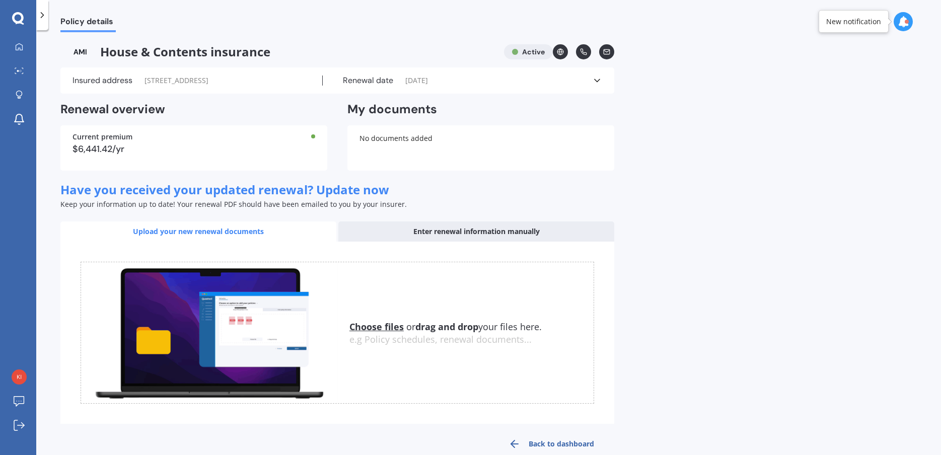
click at [369, 351] on div "Choose files or drag and drop your files here. Choose files or photos e.g Polic…" at bounding box center [338, 333] width 514 height 143
click at [370, 324] on u "Choose files" at bounding box center [376, 327] width 54 height 12
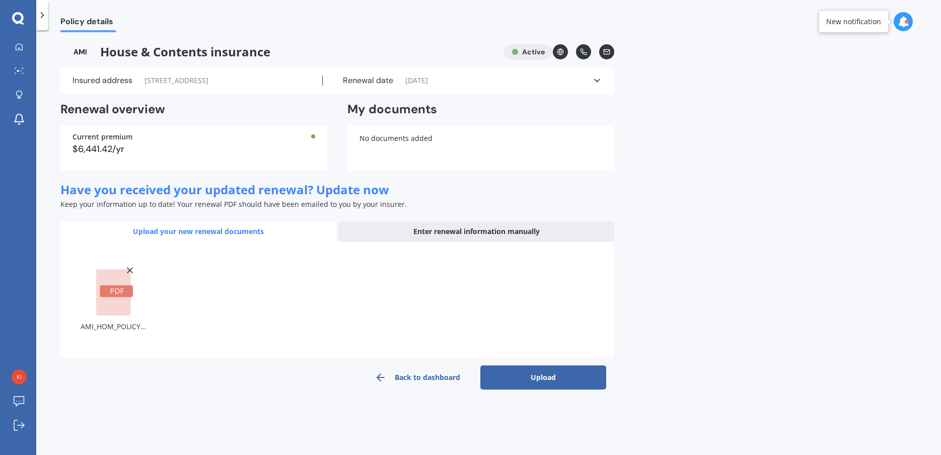
click at [527, 380] on button "Upload" at bounding box center [543, 378] width 126 height 24
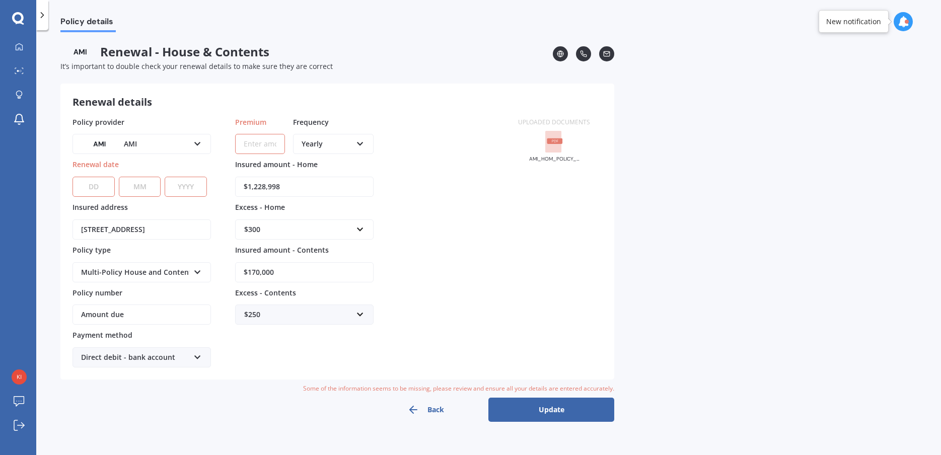
click at [73, 177] on select "DD 01 02 03 04 05 06 07 08 09 10 11 12 13 14 15 16 17 18 19 20 21 22 23 24 25 2…" at bounding box center [94, 187] width 42 height 20
select select "15"
click option "15" at bounding box center [0, 0] width 0 height 0
click at [119, 177] on select "MM 01 02 03 04 05 06 07 08 09 10 11 12" at bounding box center [140, 187] width 42 height 20
select select "11"
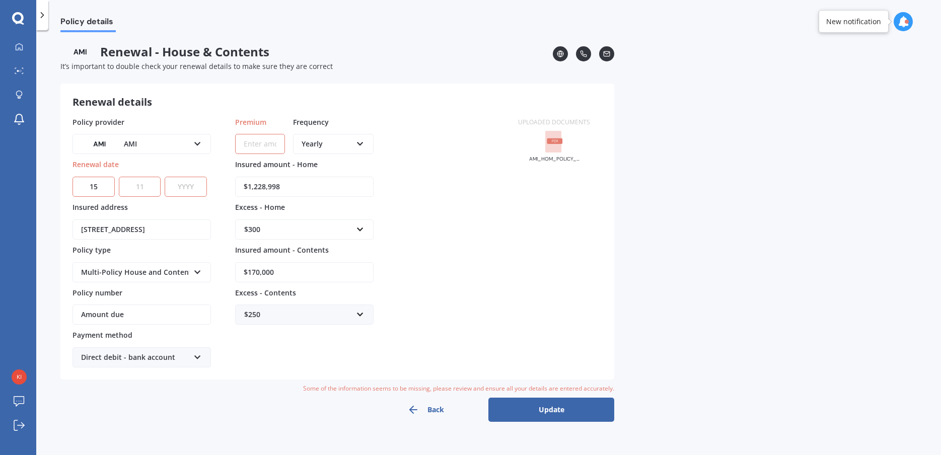
click option "11" at bounding box center [0, 0] width 0 height 0
click at [165, 177] on select "YYYY 2027 2026 2025 2024 2023 2022 2021 2020 2019 2018 2017 2016 2015 2014 2013…" at bounding box center [186, 187] width 42 height 20
select select "2025"
click option "2025" at bounding box center [0, 0] width 0 height 0
click at [252, 143] on input "Premium" at bounding box center [260, 144] width 50 height 20
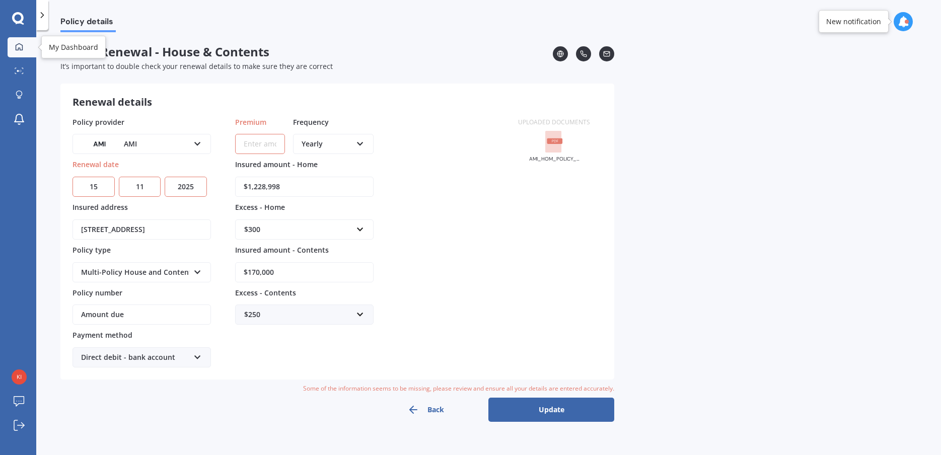
click at [21, 49] on icon at bounding box center [19, 47] width 8 height 8
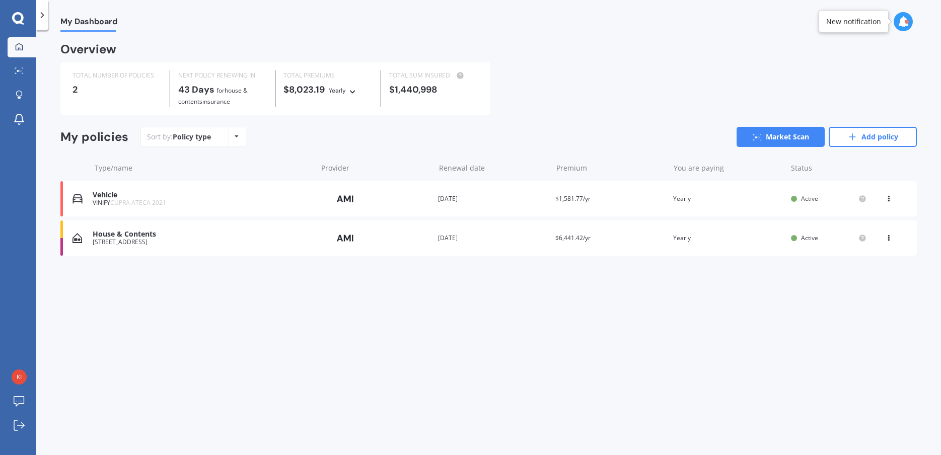
click at [245, 320] on div "My Dashboard Overview TOTAL NUMBER OF POLICIES 2 NEXT POLICY RENEWING [DATE] fo…" at bounding box center [488, 244] width 905 height 425
click at [138, 237] on div "House & Contents" at bounding box center [203, 234] width 220 height 9
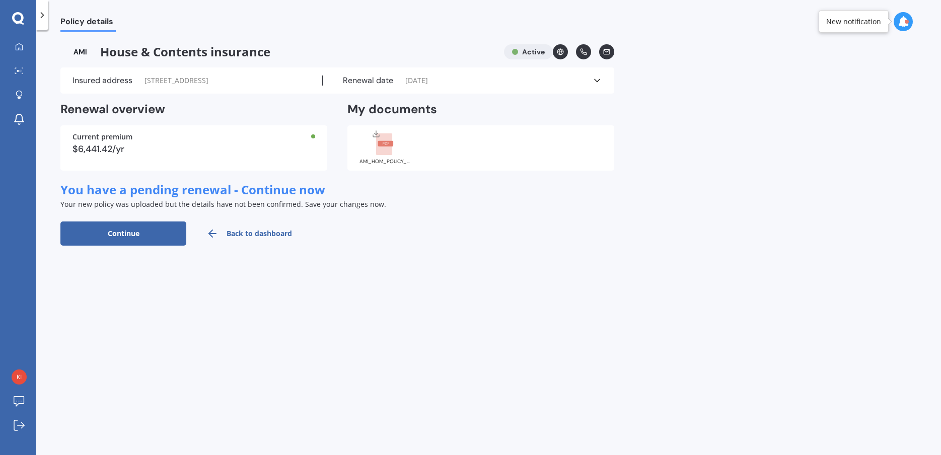
click at [138, 235] on button "Continue" at bounding box center [123, 234] width 126 height 24
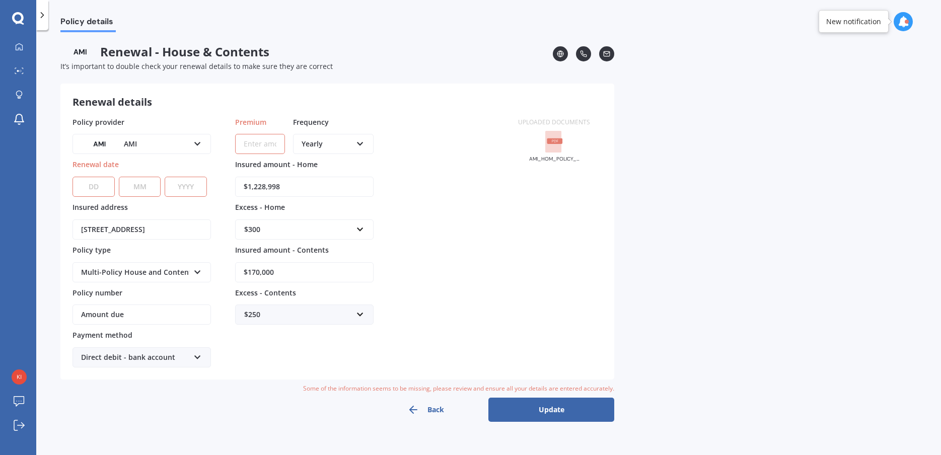
click at [73, 177] on select "DD 01 02 03 04 05 06 07 08 09 10 11 12 13 14 15 16 17 18 19 20 21 22 23 24 25 2…" at bounding box center [94, 187] width 42 height 20
select select "15"
click option "15" at bounding box center [0, 0] width 0 height 0
click at [119, 177] on select "MM 01 02 03 04 05 06 07 08 09 10 11 12" at bounding box center [140, 187] width 42 height 20
select select "11"
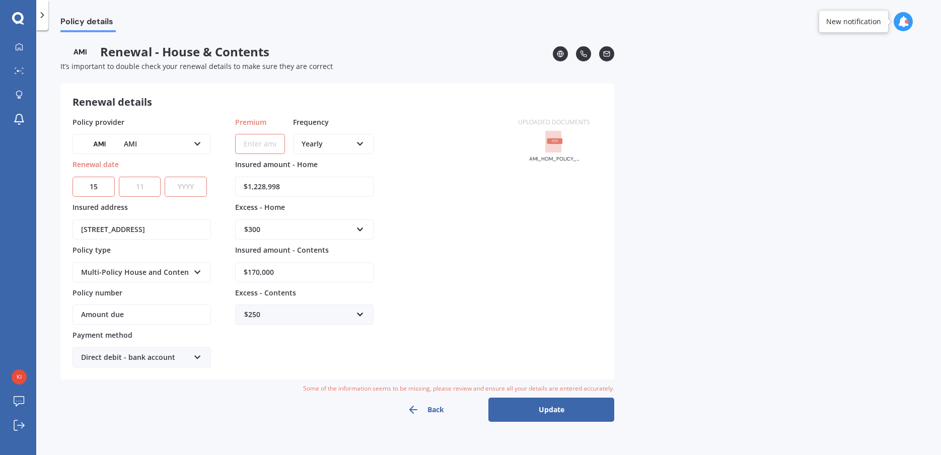
click option "11" at bounding box center [0, 0] width 0 height 0
click at [165, 177] on select "YYYY 2027 2026 2025 2024 2023 2022 2021 2020 2019 2018 2017 2016 2015 2014 2013…" at bounding box center [186, 187] width 42 height 20
select select "2025"
click option "2025" at bounding box center [0, 0] width 0 height 0
click at [520, 411] on button "Update" at bounding box center [551, 410] width 126 height 24
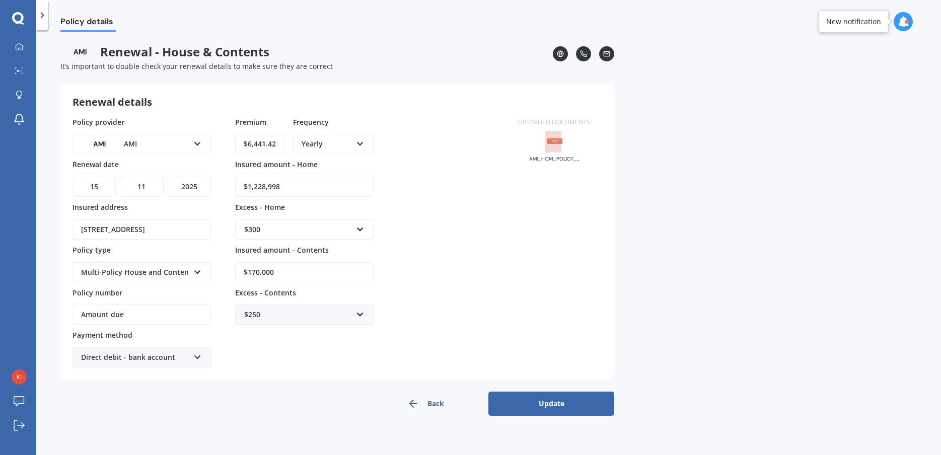
type input "$6,441.42"
click at [531, 398] on button "Update" at bounding box center [551, 404] width 126 height 24
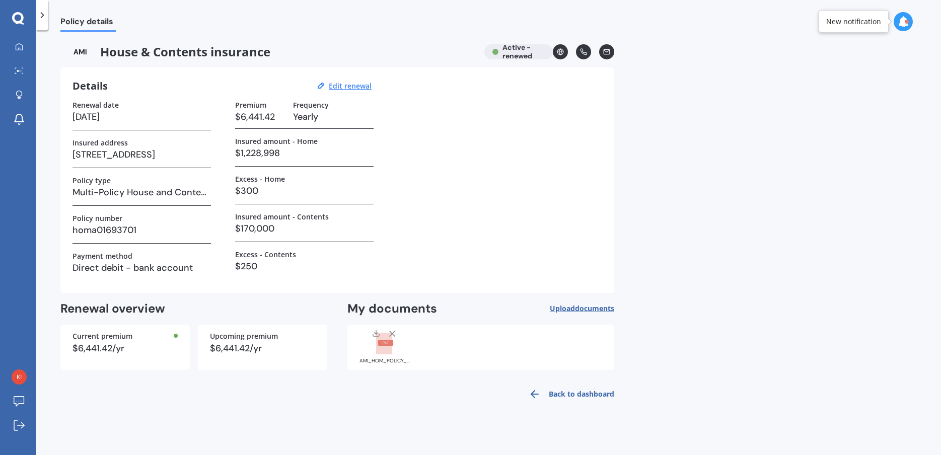
click at [240, 406] on div "Policy details House & Contents insurance Active - renewed Details Edit renewal…" at bounding box center [488, 244] width 905 height 425
click at [171, 406] on div "Policy details House & Contents insurance Active - renewed Details Edit renewal…" at bounding box center [488, 244] width 905 height 425
click at [23, 45] on div at bounding box center [19, 47] width 15 height 9
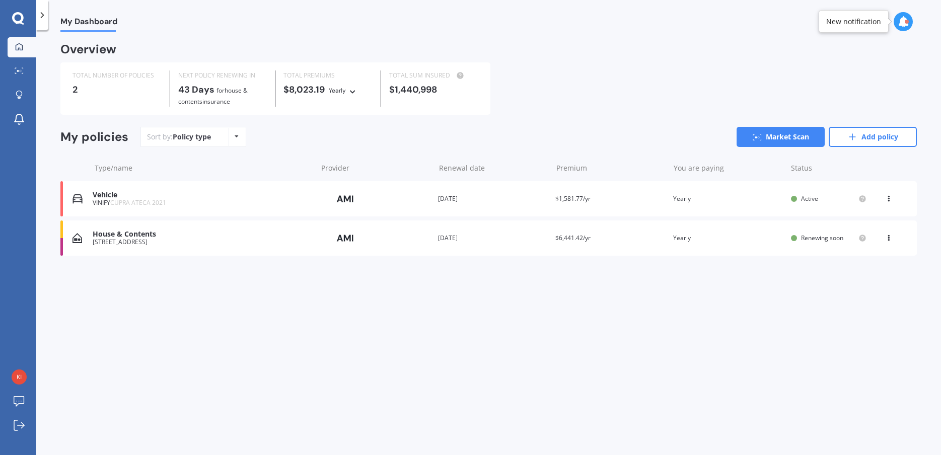
click at [157, 237] on div "House & Contents" at bounding box center [203, 234] width 220 height 9
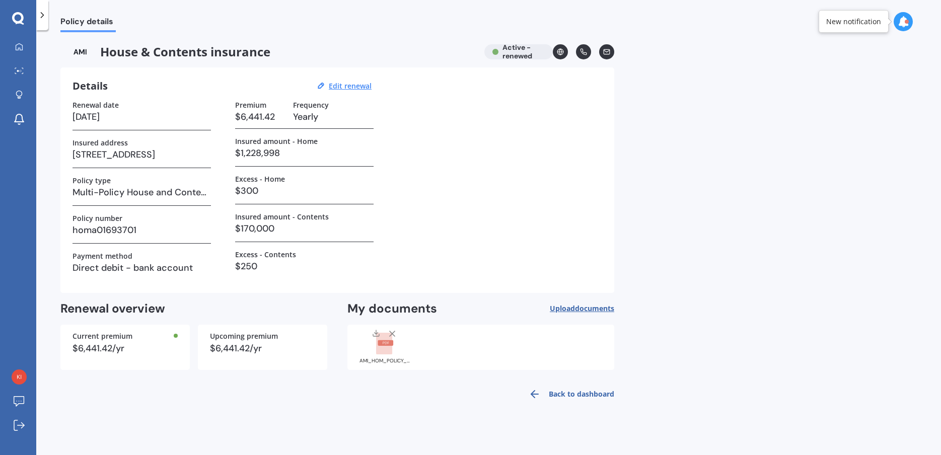
click at [560, 390] on link "Back to dashboard" at bounding box center [569, 394] width 92 height 24
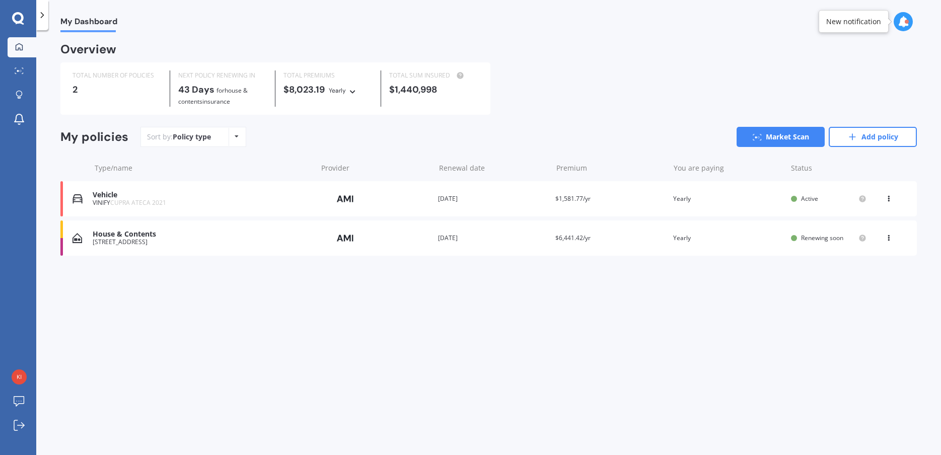
click at [279, 333] on div "My Dashboard Overview TOTAL NUMBER OF POLICIES 2 NEXT POLICY RENEWING [DATE] fo…" at bounding box center [488, 244] width 905 height 425
click at [888, 236] on icon at bounding box center [888, 236] width 7 height 6
click at [862, 279] on div "Delete" at bounding box center [867, 277] width 100 height 20
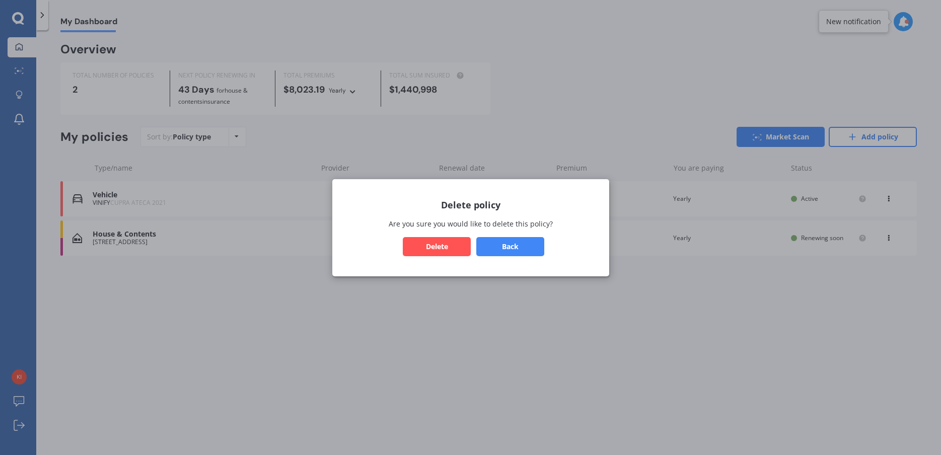
click at [505, 243] on button "Back" at bounding box center [510, 246] width 68 height 19
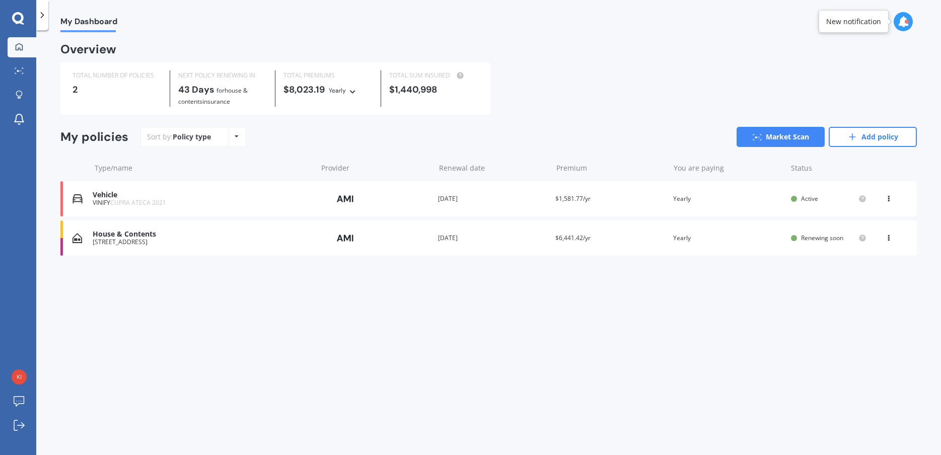
click at [887, 235] on icon at bounding box center [888, 236] width 7 height 6
click at [861, 275] on div "Delete" at bounding box center [867, 277] width 100 height 20
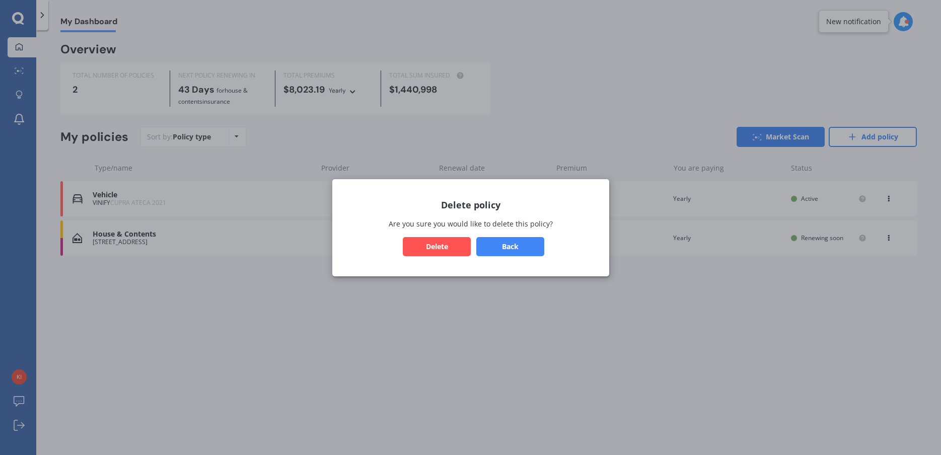
drag, startPoint x: 449, startPoint y: 236, endPoint x: 447, endPoint y: 243, distance: 7.3
click at [449, 237] on div "Delete policy Are you sure you would like to delete this policy? Back Delete" at bounding box center [470, 227] width 277 height 97
click at [447, 244] on button "Delete" at bounding box center [437, 246] width 68 height 19
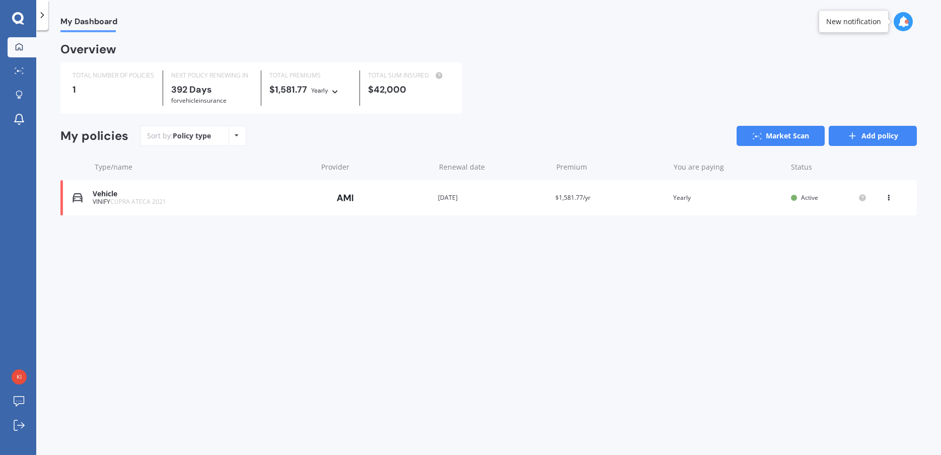
click at [874, 131] on link "Add policy" at bounding box center [873, 136] width 88 height 20
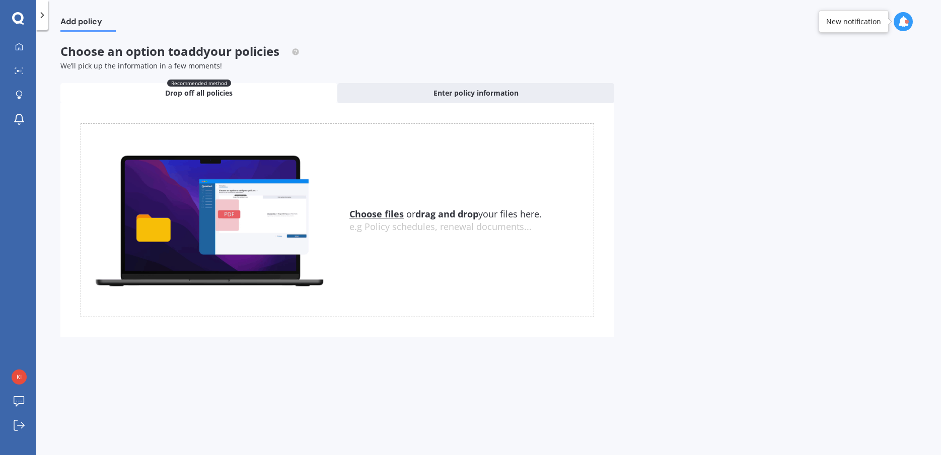
click at [382, 215] on u "Choose files" at bounding box center [376, 214] width 54 height 12
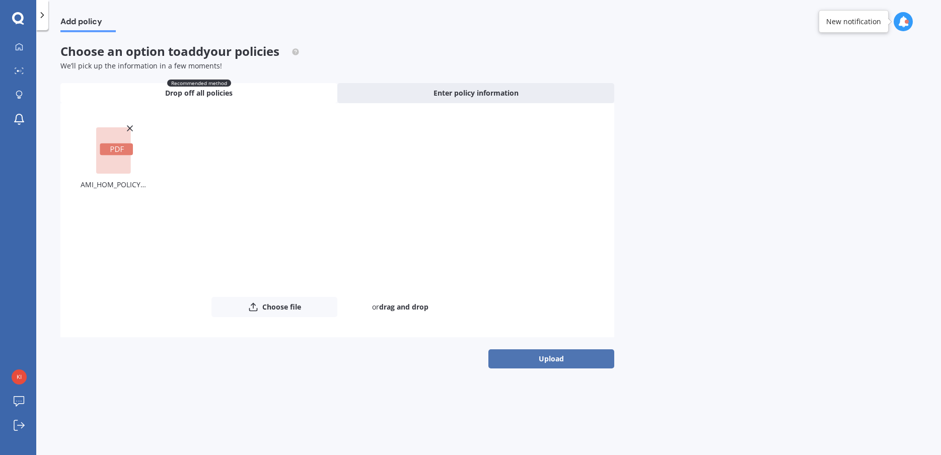
click at [552, 360] on button "Upload" at bounding box center [551, 358] width 126 height 19
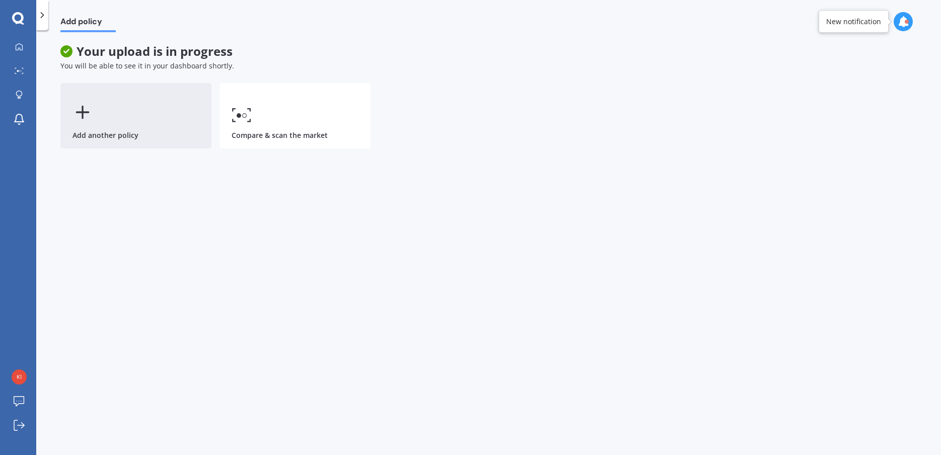
click at [109, 110] on div "Add another policy" at bounding box center [135, 115] width 151 height 65
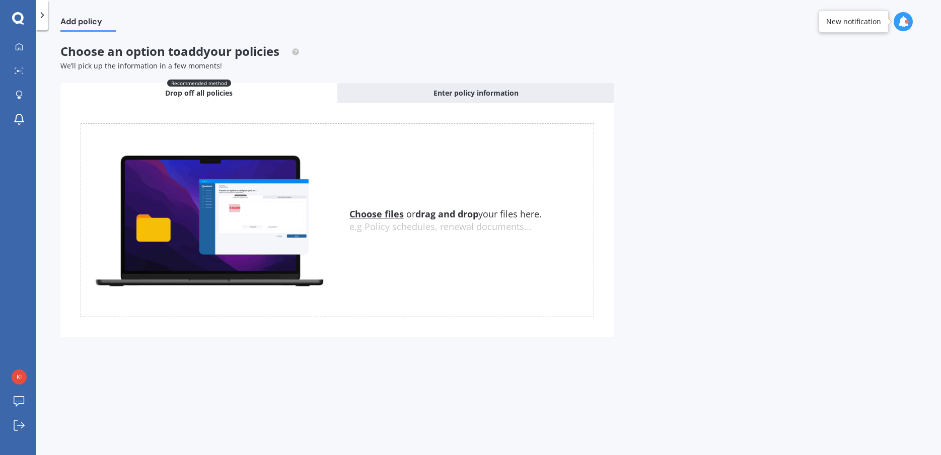
click at [382, 214] on u "Choose files" at bounding box center [376, 214] width 54 height 12
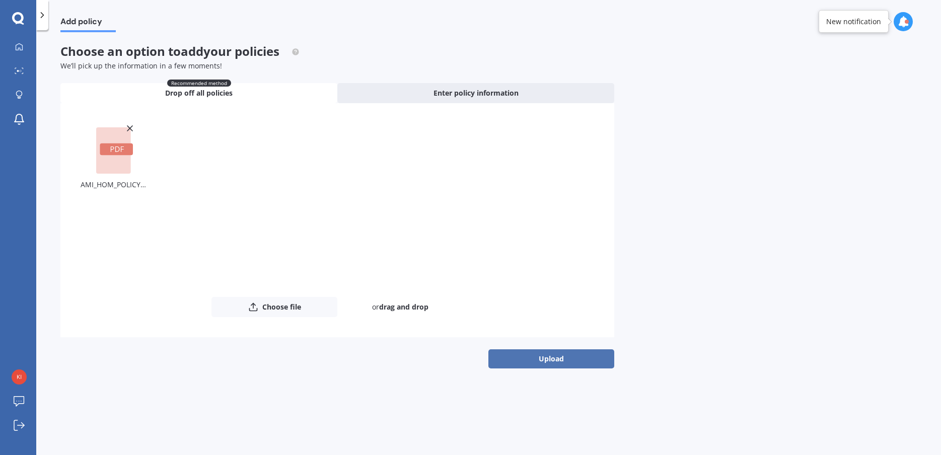
click at [549, 362] on button "Upload" at bounding box center [551, 358] width 126 height 19
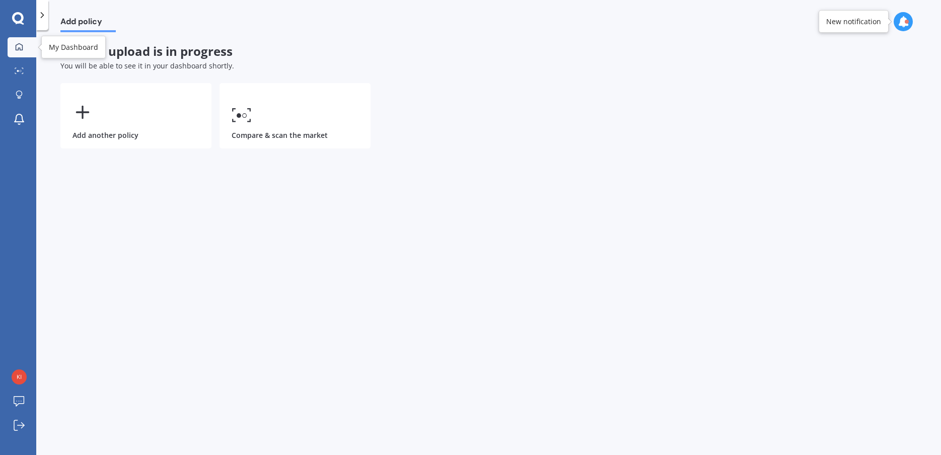
click at [18, 51] on div at bounding box center [19, 47] width 15 height 9
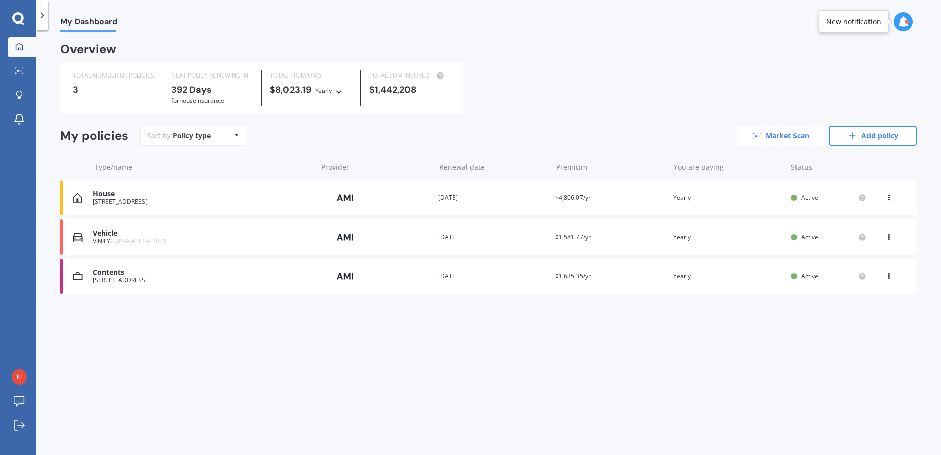
click at [792, 133] on link "Market Scan" at bounding box center [781, 136] width 88 height 20
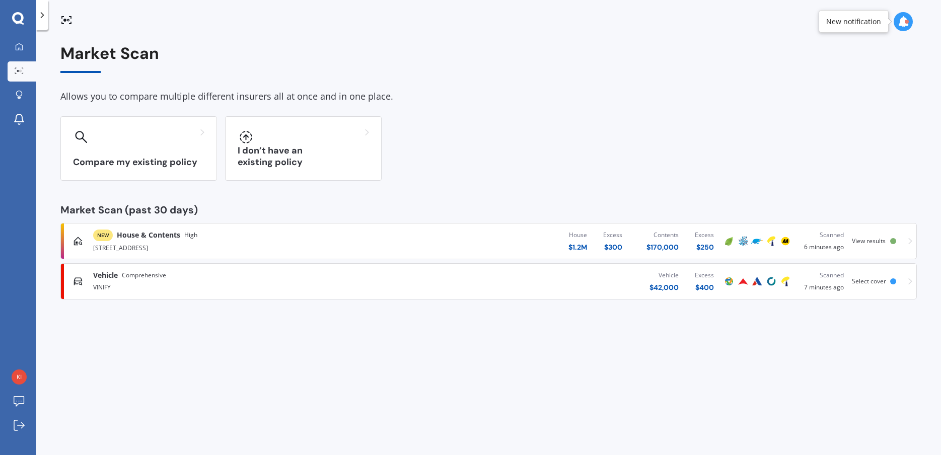
click at [357, 239] on div "NEW House & Contents High" at bounding box center [245, 236] width 305 height 12
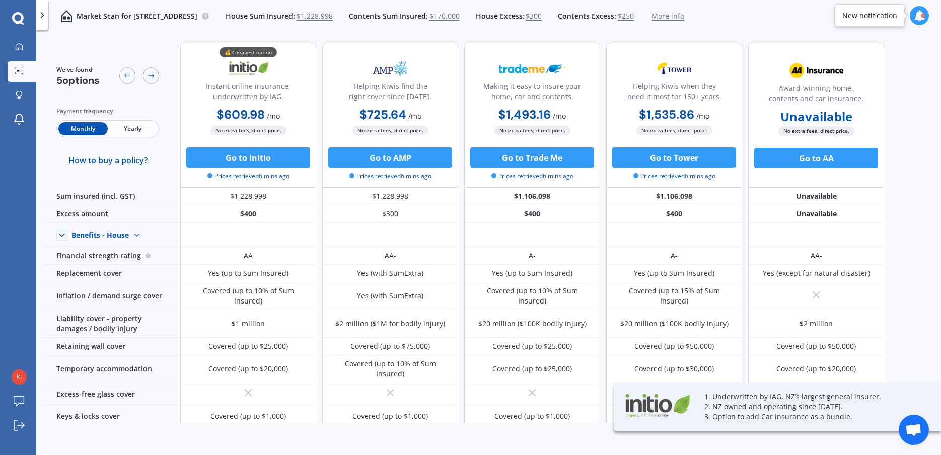
click at [137, 129] on span "Yearly" at bounding box center [132, 128] width 49 height 13
click at [15, 48] on icon at bounding box center [19, 47] width 8 height 8
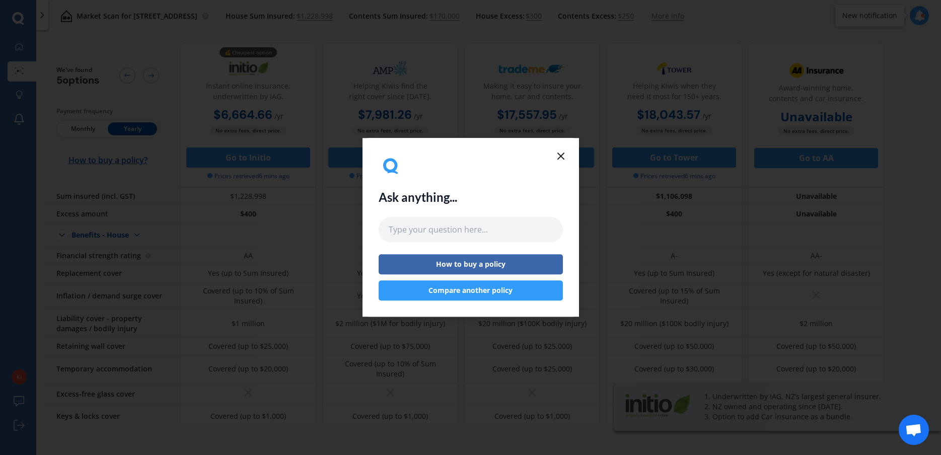
click at [565, 160] on icon at bounding box center [561, 156] width 12 height 12
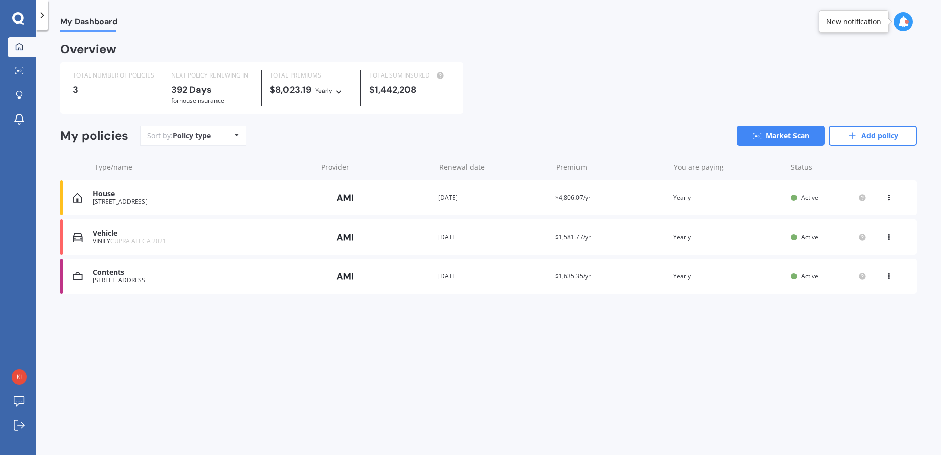
click at [891, 196] on icon at bounding box center [888, 196] width 7 height 6
click at [878, 218] on div "View policy" at bounding box center [867, 217] width 100 height 20
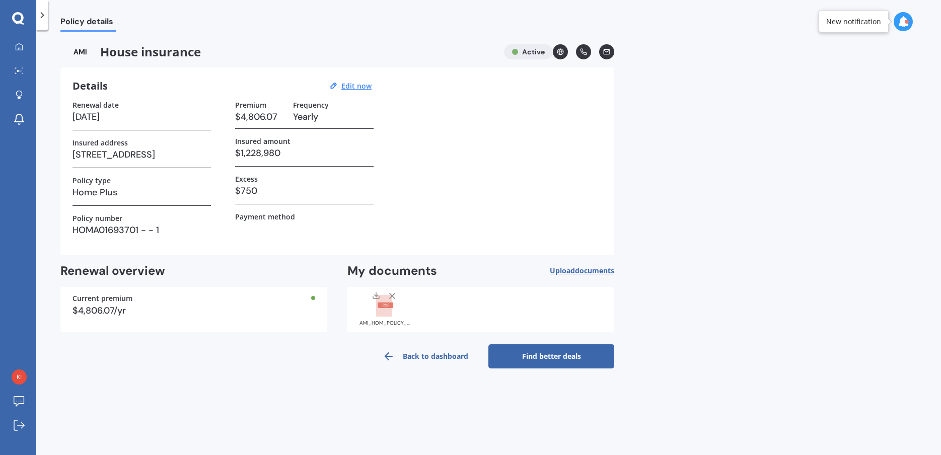
click at [525, 349] on link "Find better deals" at bounding box center [551, 356] width 126 height 24
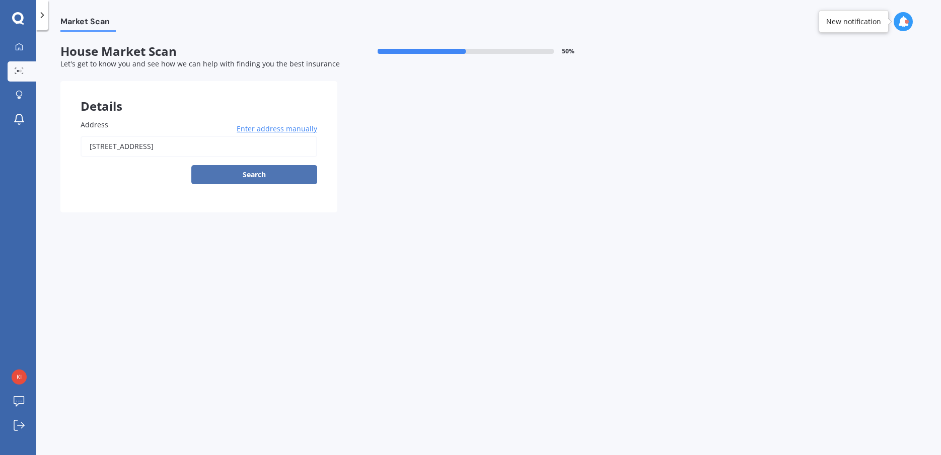
click at [263, 176] on button "Search" at bounding box center [254, 174] width 126 height 19
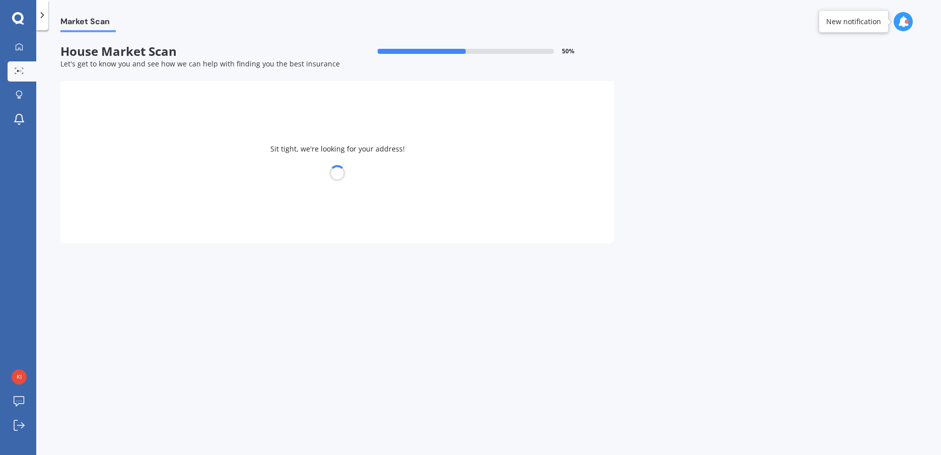
type input "[STREET_ADDRESS]"
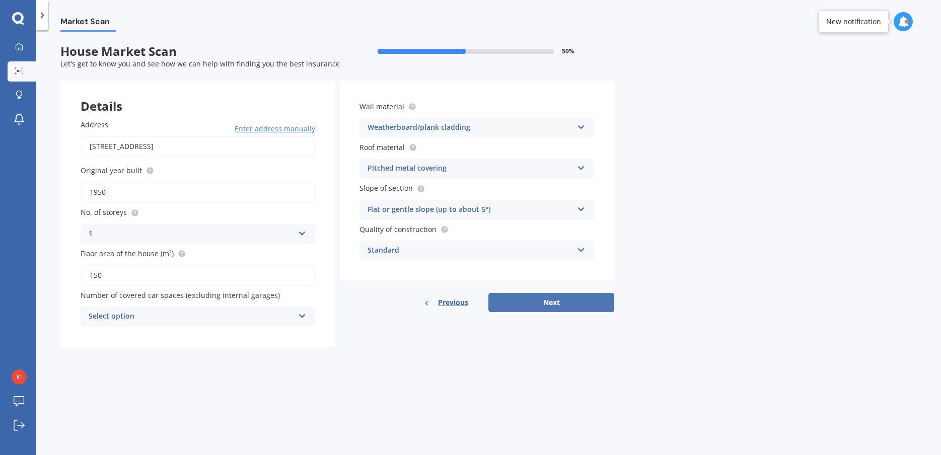
click at [556, 302] on button "Next" at bounding box center [551, 302] width 126 height 19
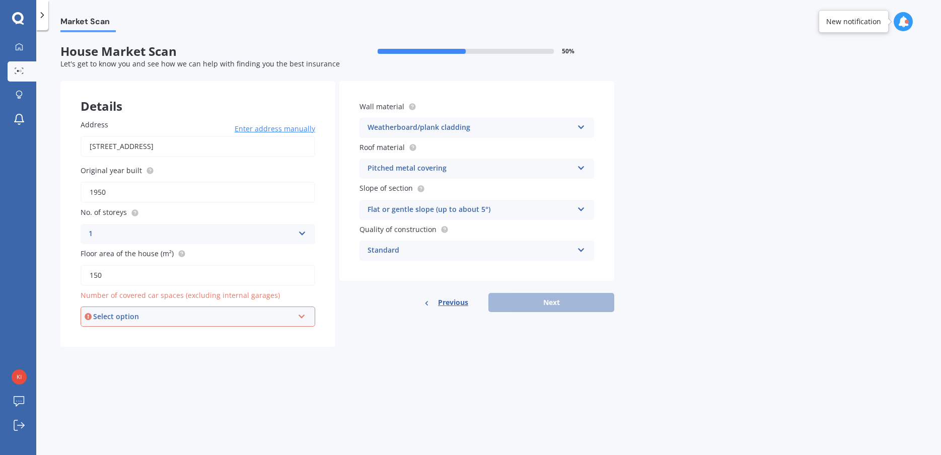
click at [160, 315] on div "Select option" at bounding box center [193, 316] width 200 height 11
click at [139, 375] on div "2" at bounding box center [198, 372] width 233 height 18
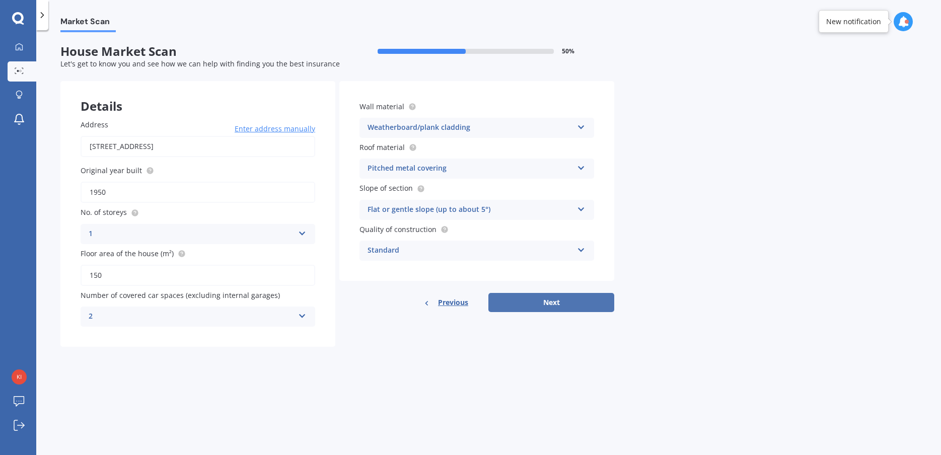
click at [564, 306] on button "Next" at bounding box center [551, 302] width 126 height 19
select select "09"
select select "11"
select select "1971"
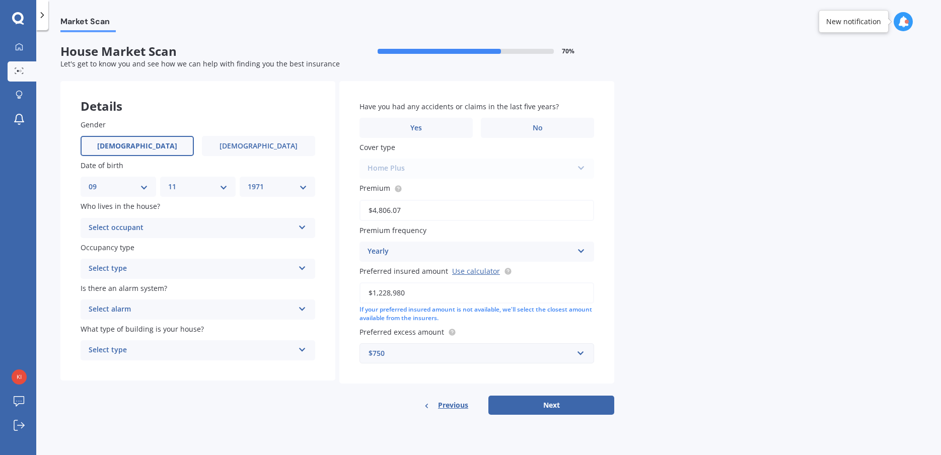
click at [153, 229] on div "Select occupant" at bounding box center [191, 228] width 205 height 12
click at [127, 247] on div "Owner" at bounding box center [198, 248] width 234 height 18
click at [134, 273] on div "Select type" at bounding box center [191, 269] width 205 height 12
click at [140, 291] on div "Permanent" at bounding box center [198, 288] width 234 height 18
click at [161, 310] on div "Select alarm" at bounding box center [191, 310] width 205 height 12
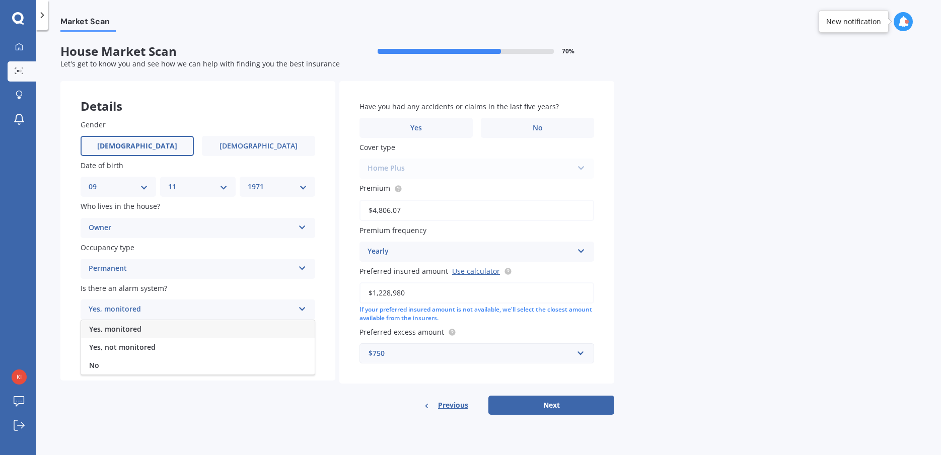
click at [143, 330] on div "Yes, monitored" at bounding box center [198, 329] width 234 height 18
click at [151, 353] on div "Select type" at bounding box center [191, 350] width 205 height 12
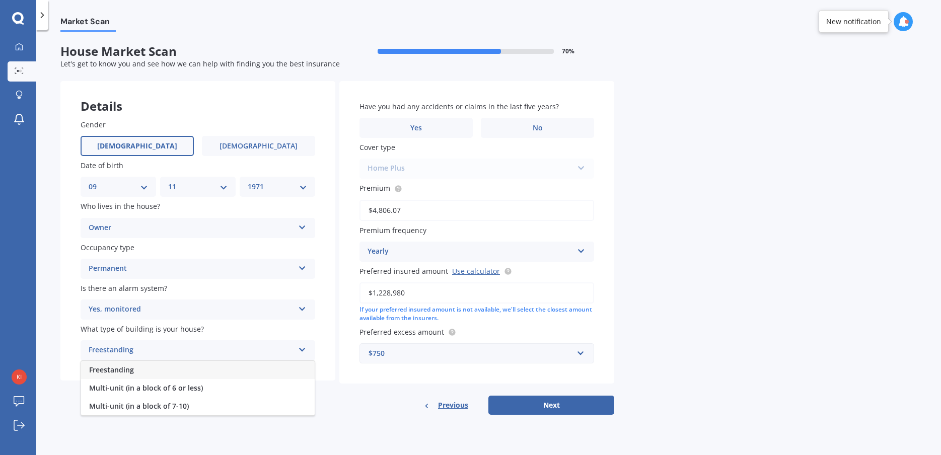
click at [133, 370] on span "Freestanding" at bounding box center [111, 370] width 45 height 10
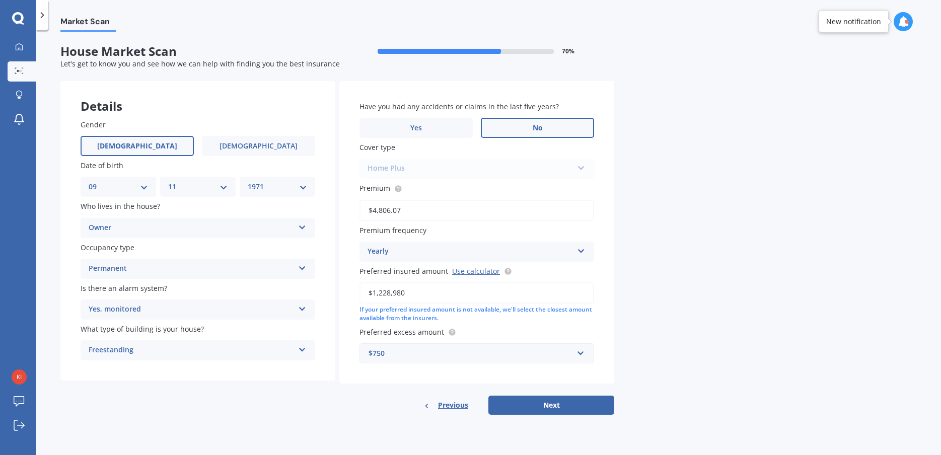
click at [519, 130] on label "No" at bounding box center [537, 128] width 113 height 20
click at [0, 0] on input "No" at bounding box center [0, 0] width 0 height 0
click at [562, 405] on button "Next" at bounding box center [551, 405] width 126 height 19
select select "09"
select select "11"
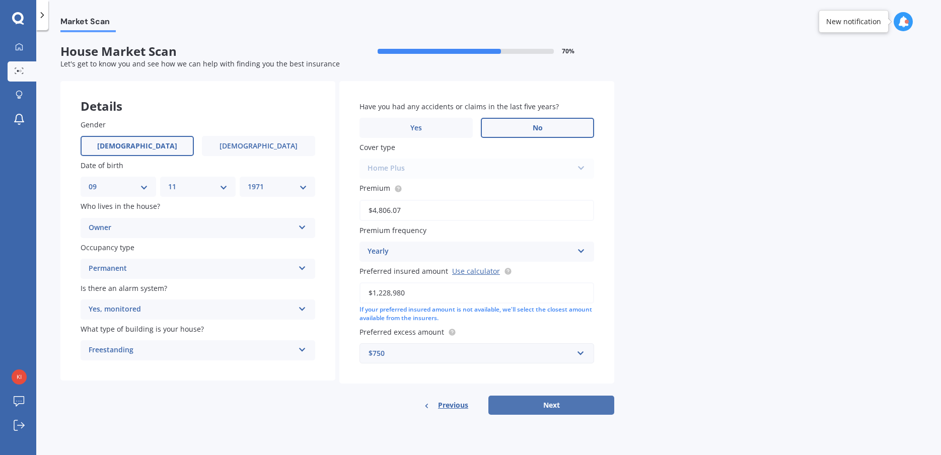
select select "1971"
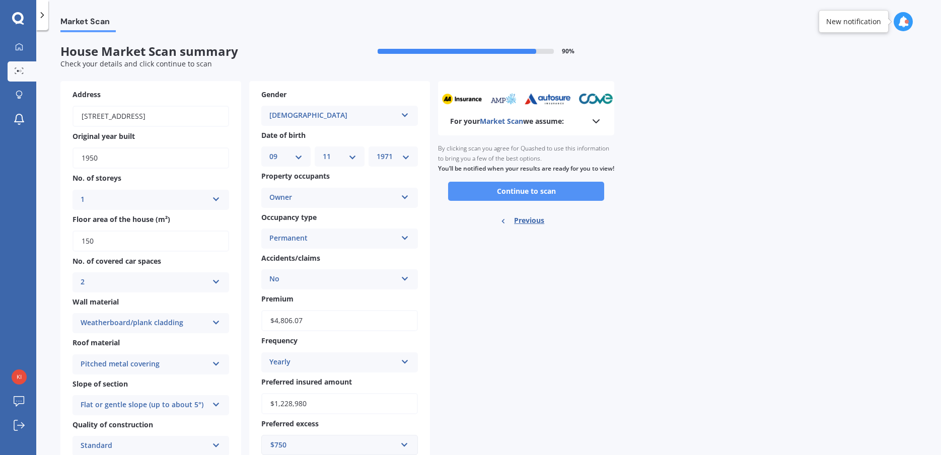
click at [559, 201] on button "Continue to scan" at bounding box center [526, 191] width 156 height 19
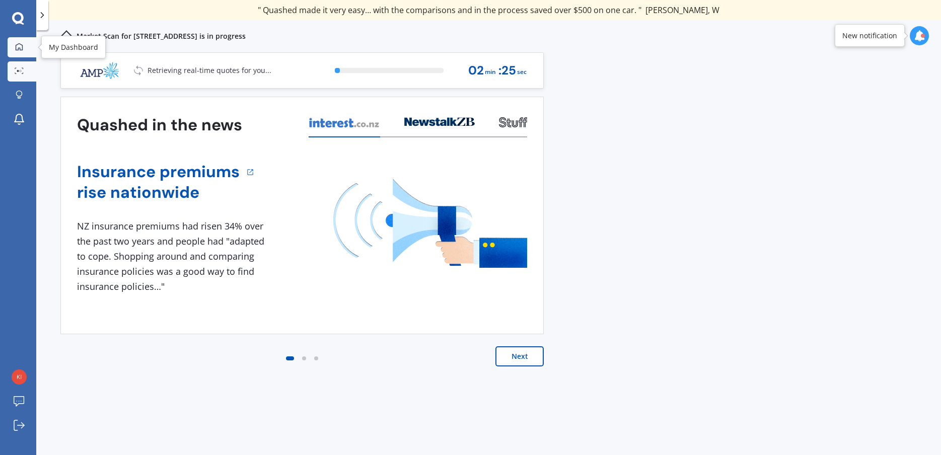
click at [14, 48] on div at bounding box center [19, 47] width 15 height 9
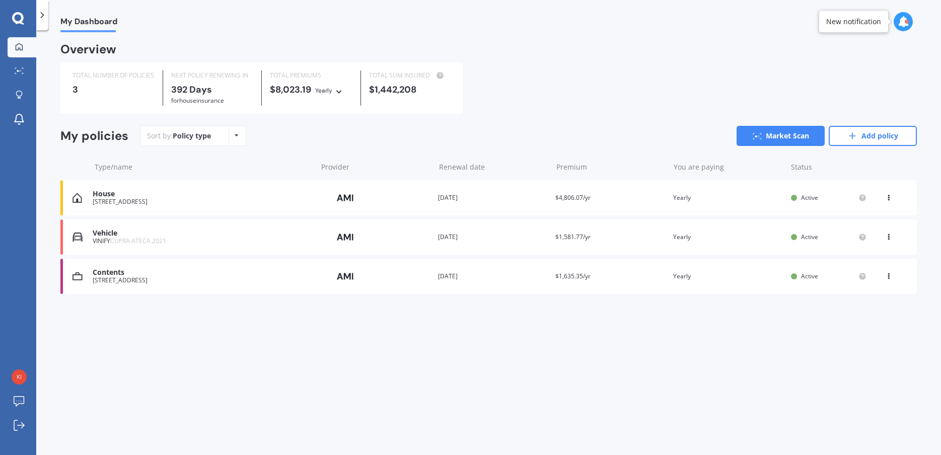
click at [886, 275] on icon at bounding box center [888, 274] width 7 height 6
click at [878, 300] on div "View policy" at bounding box center [867, 296] width 100 height 20
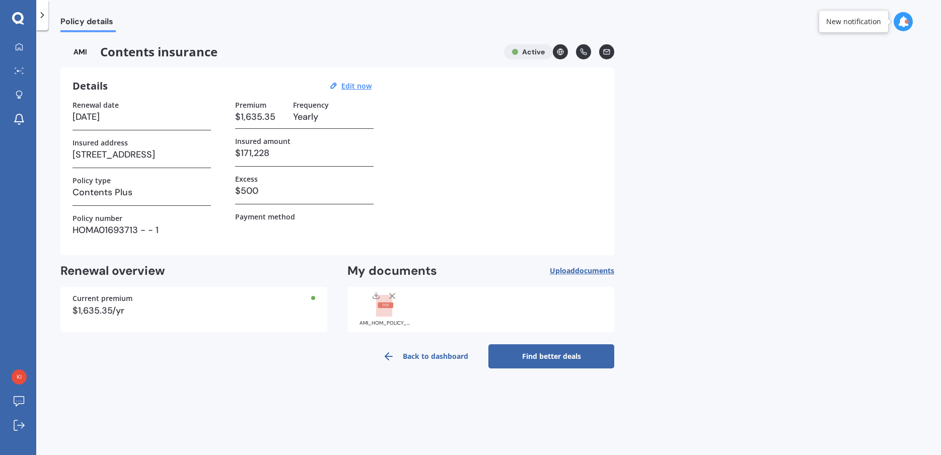
click at [549, 359] on link "Find better deals" at bounding box center [551, 356] width 126 height 24
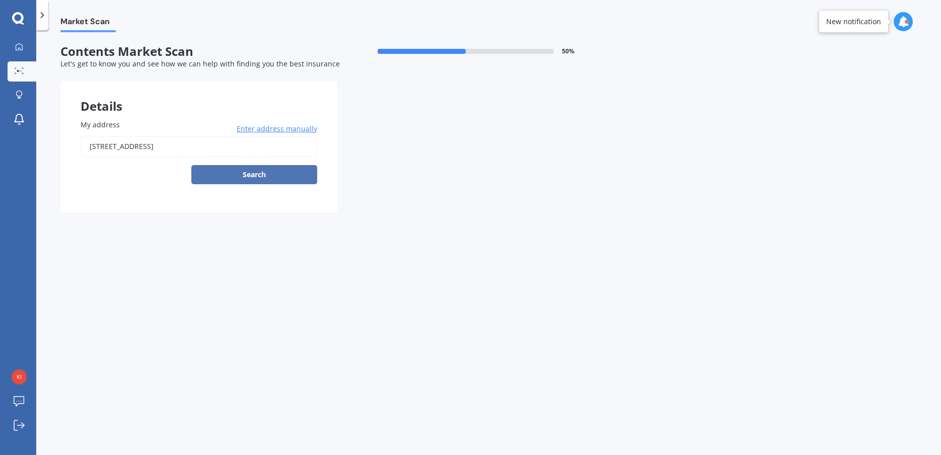
click at [262, 174] on button "Search" at bounding box center [254, 174] width 126 height 19
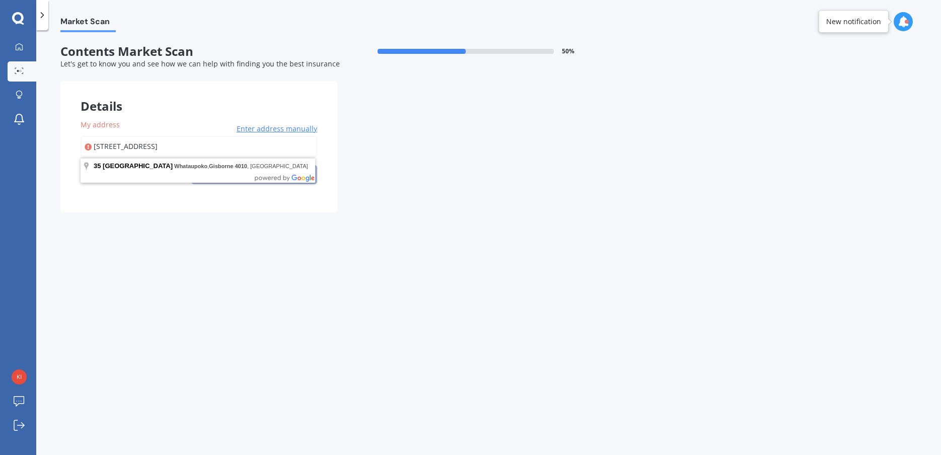
click at [195, 150] on input "[STREET_ADDRESS]" at bounding box center [199, 146] width 237 height 21
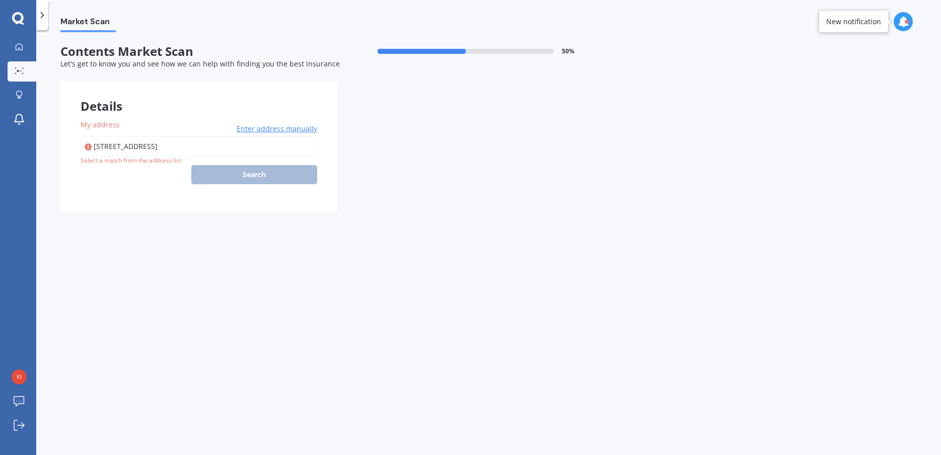
type input "[STREET_ADDRESS]"
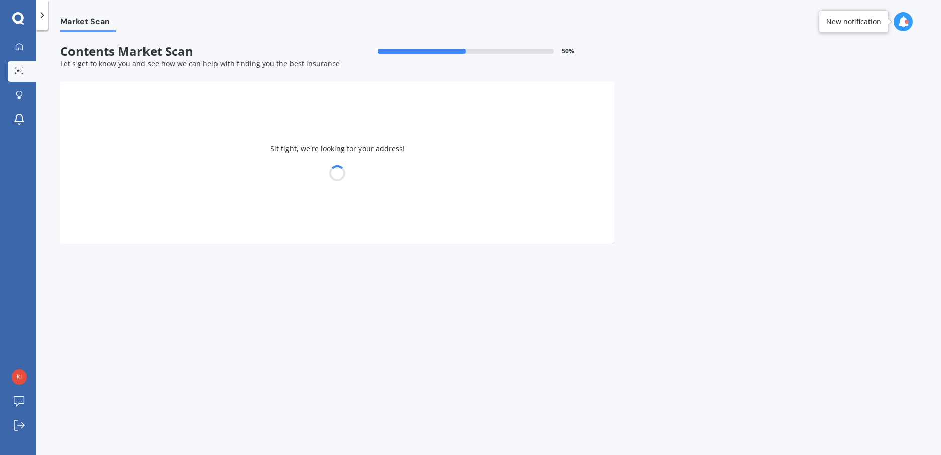
select select "09"
select select "11"
select select "1971"
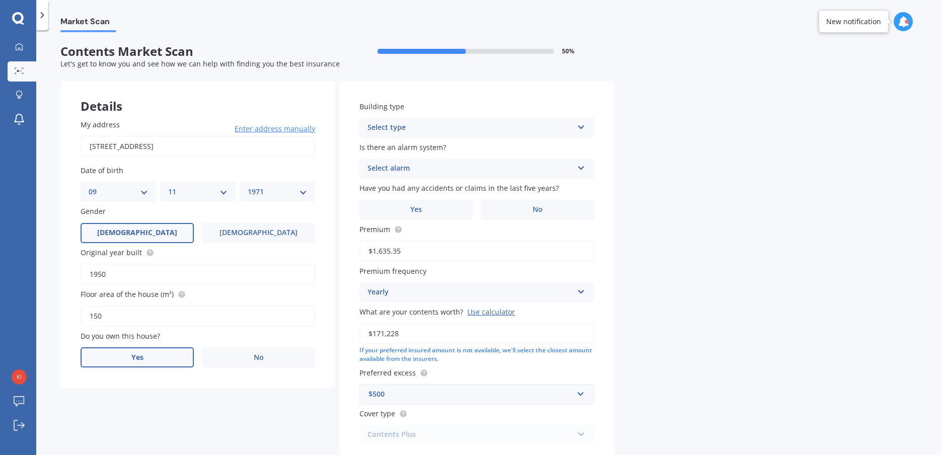
click at [165, 362] on label "Yes" at bounding box center [137, 357] width 113 height 20
click at [0, 0] on input "Yes" at bounding box center [0, 0] width 0 height 0
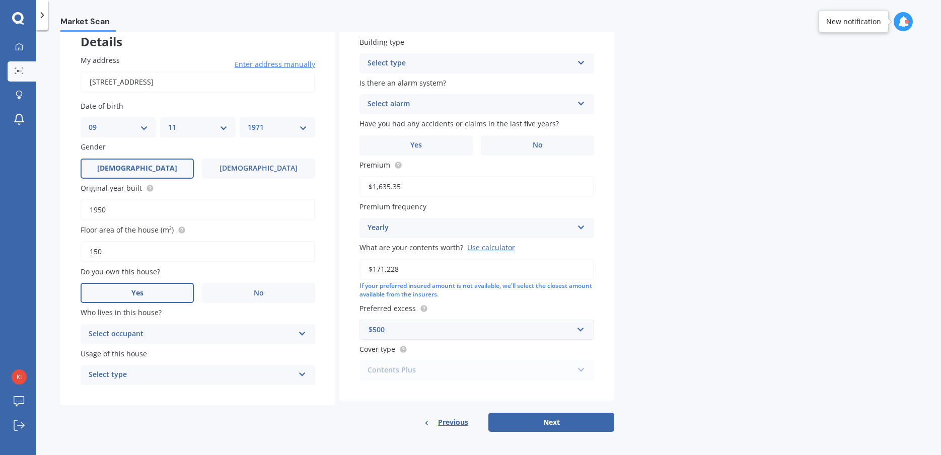
scroll to position [69, 0]
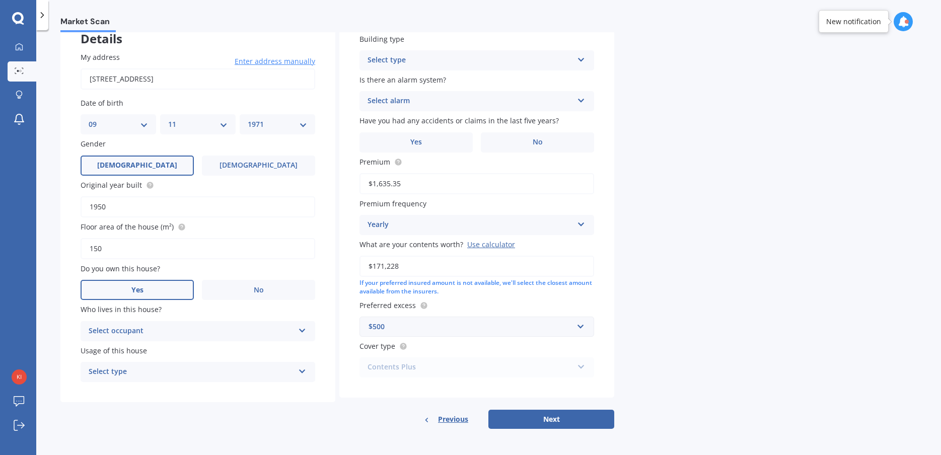
click at [172, 332] on div "Select occupant" at bounding box center [191, 331] width 205 height 12
click at [158, 346] on div "Owner" at bounding box center [198, 351] width 234 height 18
click at [158, 370] on div "Select type" at bounding box center [191, 372] width 205 height 12
click at [154, 388] on div "Permanent" at bounding box center [198, 392] width 234 height 18
click at [455, 62] on div "Select type" at bounding box center [470, 60] width 205 height 12
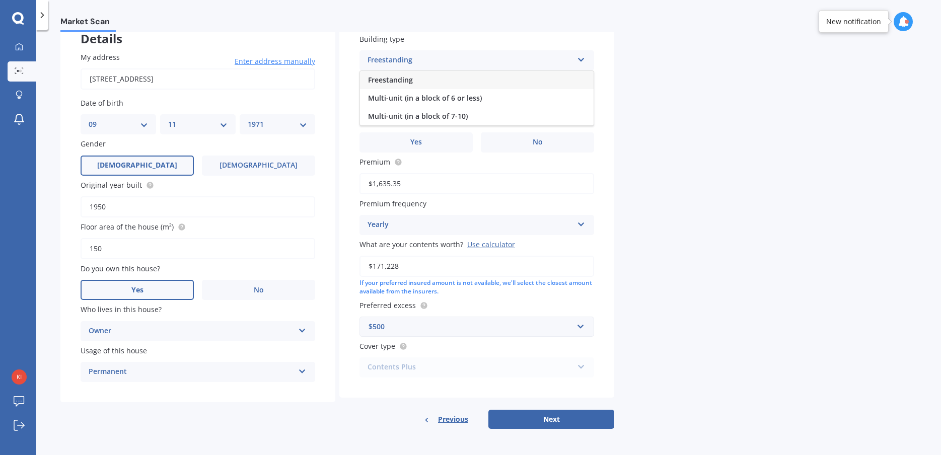
click at [410, 78] on span "Freestanding" at bounding box center [390, 80] width 45 height 10
click at [416, 104] on div "Select alarm" at bounding box center [470, 101] width 205 height 12
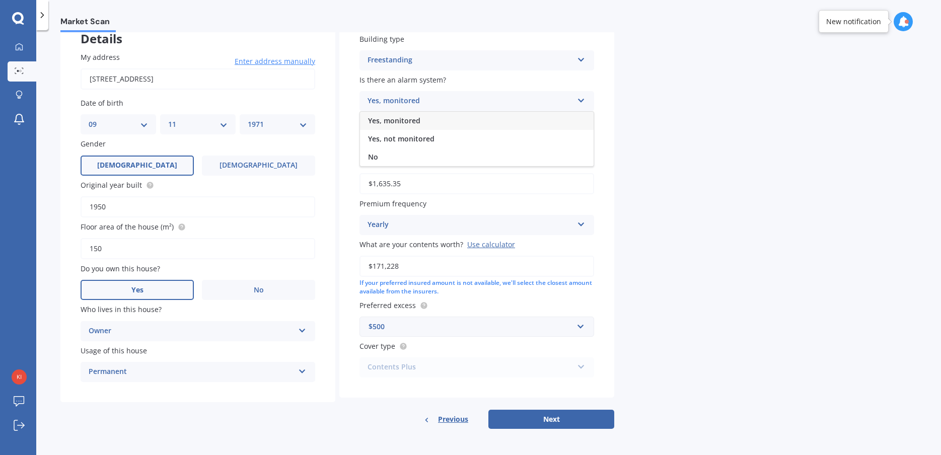
click at [414, 122] on span "Yes, monitored" at bounding box center [394, 121] width 52 height 10
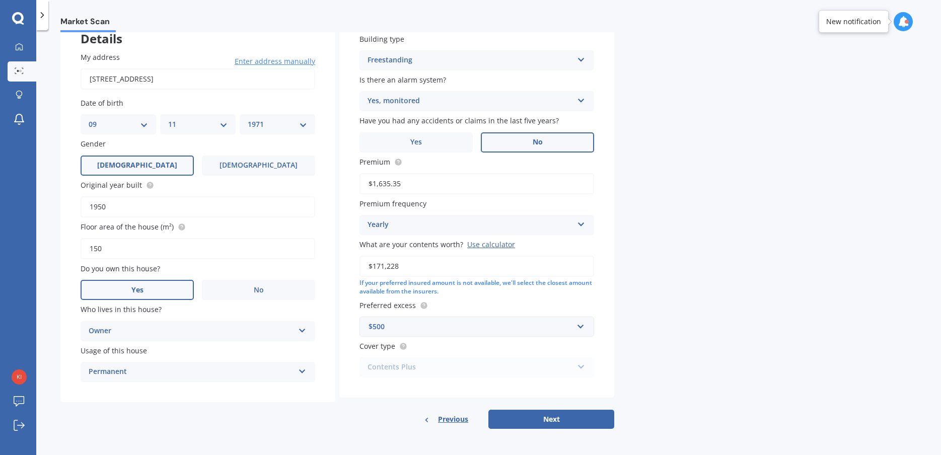
click at [537, 140] on span "No" at bounding box center [538, 142] width 10 height 9
click at [0, 0] on input "No" at bounding box center [0, 0] width 0 height 0
click at [574, 418] on button "Next" at bounding box center [551, 419] width 126 height 19
select select "09"
select select "11"
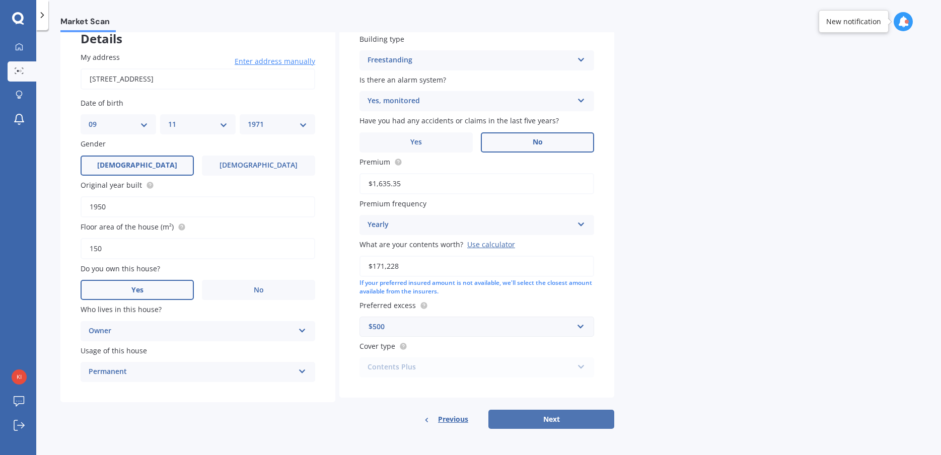
select select "1971"
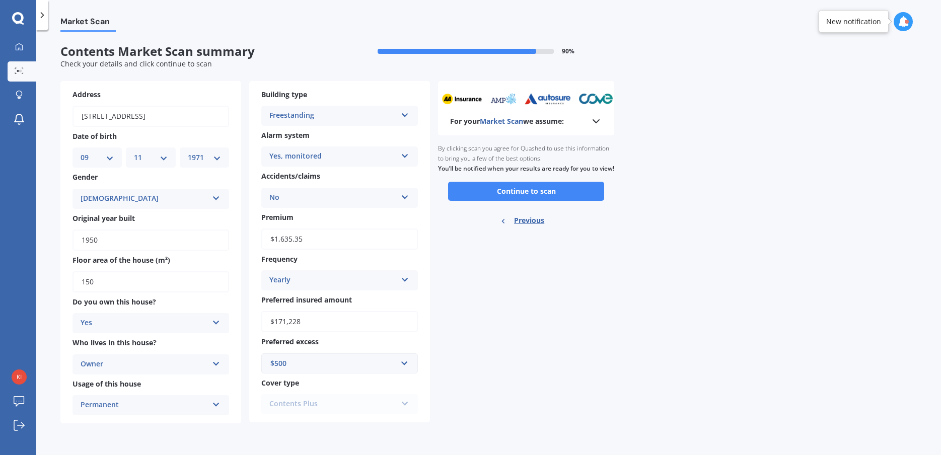
scroll to position [0, 0]
click at [584, 201] on button "Continue to scan" at bounding box center [526, 191] width 156 height 19
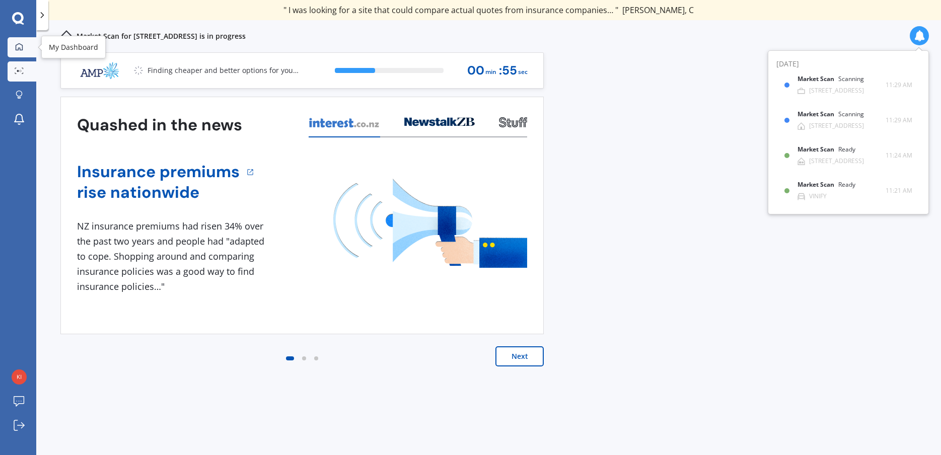
click at [20, 49] on icon at bounding box center [19, 46] width 7 height 7
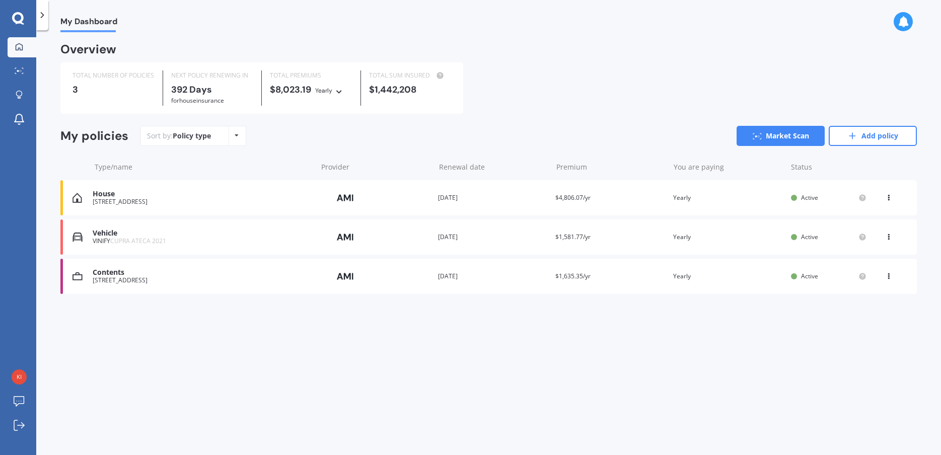
click at [231, 372] on div "My Dashboard Overview TOTAL NUMBER OF POLICIES 3 NEXT POLICY RENEWING [DATE] fo…" at bounding box center [488, 244] width 905 height 425
click at [220, 373] on div "My Dashboard Overview TOTAL NUMBER OF POLICIES 3 NEXT POLICY RENEWING [DATE] fo…" at bounding box center [488, 244] width 905 height 425
click at [787, 138] on link "Market Scan" at bounding box center [781, 136] width 88 height 20
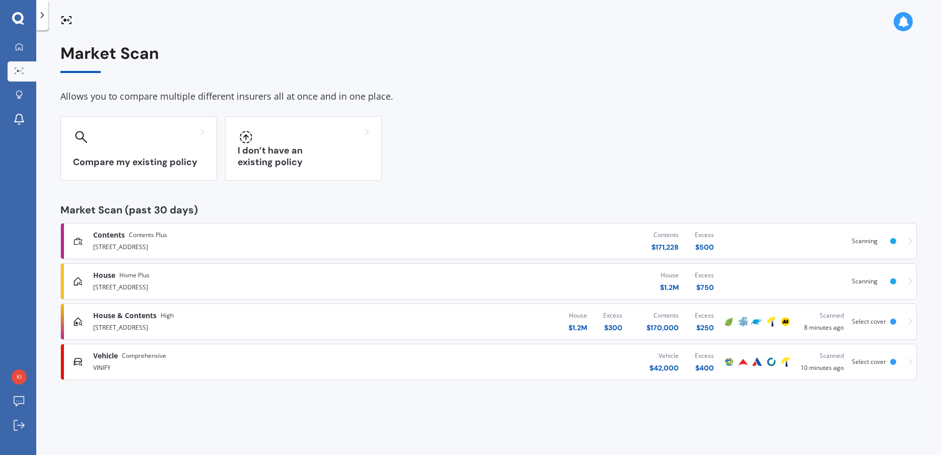
click at [909, 320] on icon at bounding box center [910, 321] width 4 height 7
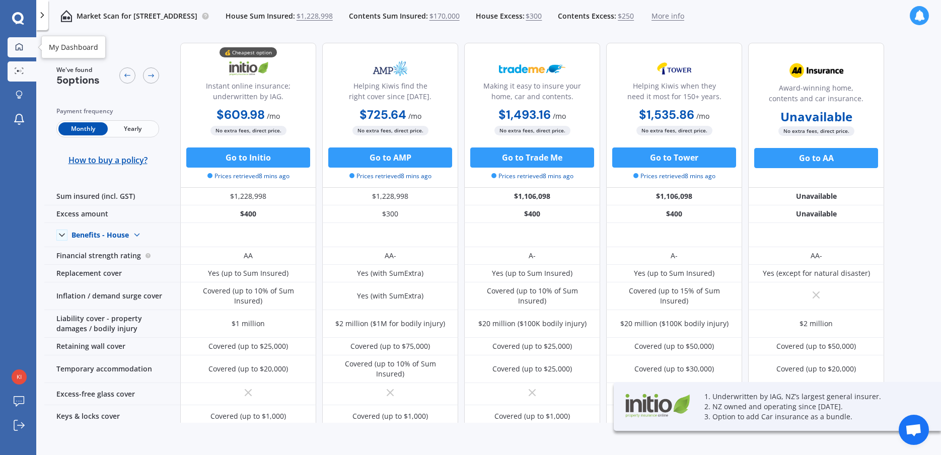
click at [21, 45] on icon at bounding box center [19, 47] width 8 height 8
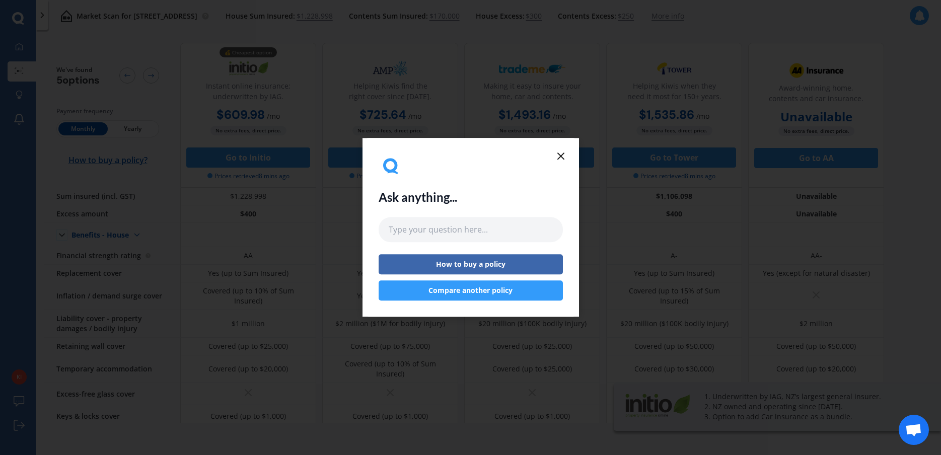
click at [560, 158] on icon at bounding box center [561, 156] width 12 height 12
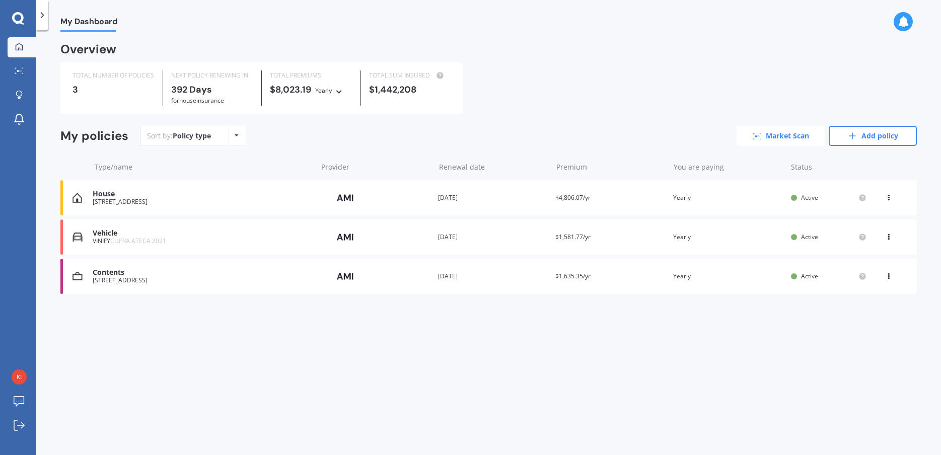
click at [781, 141] on link "Market Scan" at bounding box center [781, 136] width 88 height 20
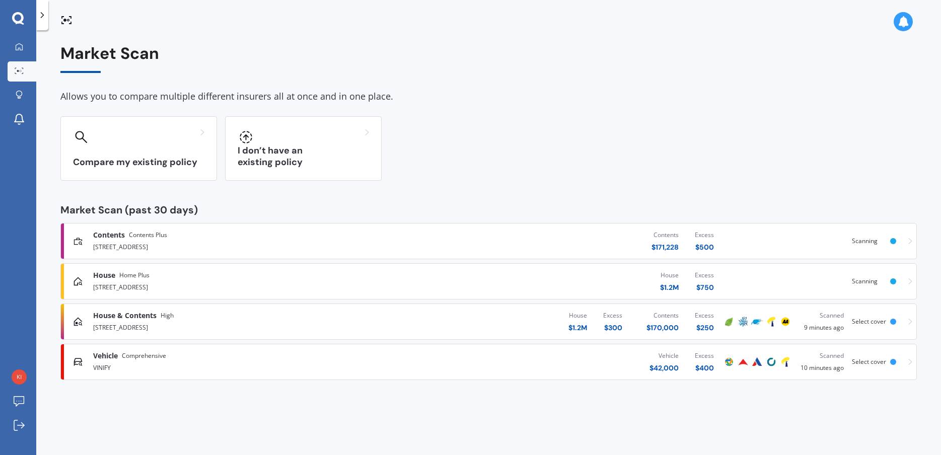
click at [117, 319] on span "House & Contents" at bounding box center [124, 316] width 63 height 10
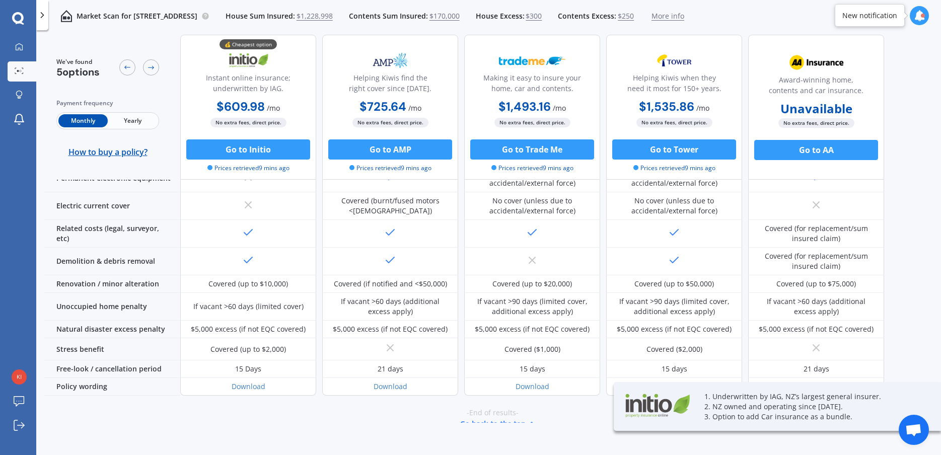
scroll to position [396, 0]
click at [501, 415] on button "Go back to the top" at bounding box center [499, 421] width 78 height 12
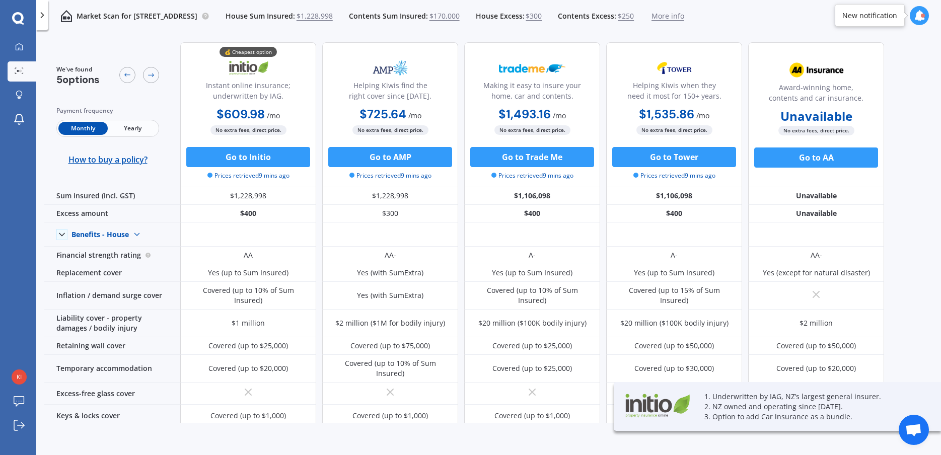
scroll to position [0, 0]
click at [18, 50] on icon at bounding box center [19, 46] width 7 height 7
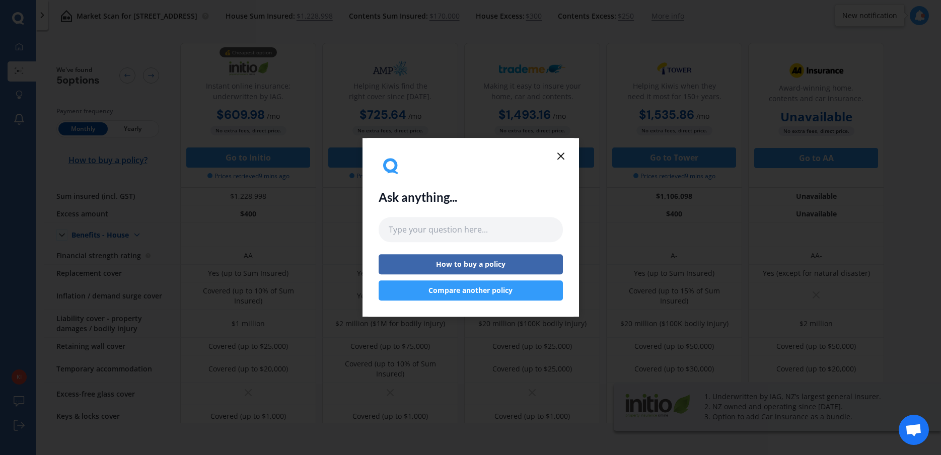
click at [562, 155] on line at bounding box center [561, 156] width 6 height 6
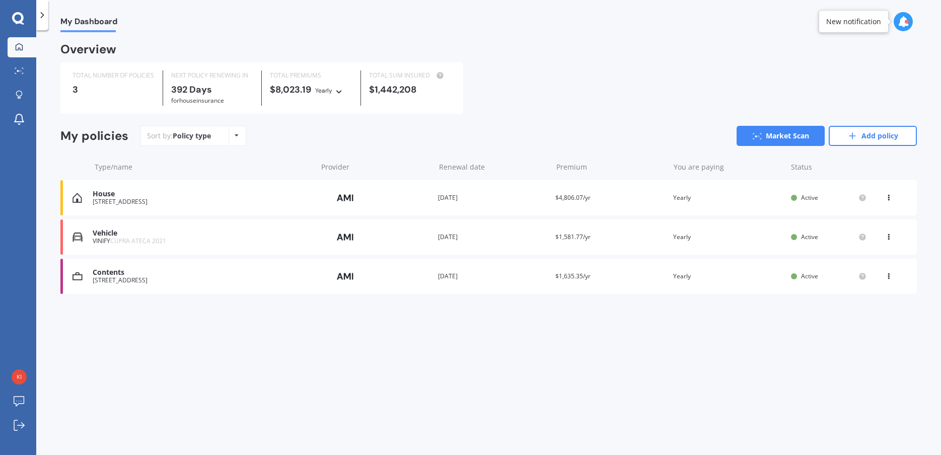
click at [138, 200] on div "[STREET_ADDRESS]" at bounding box center [203, 201] width 220 height 7
click at [792, 132] on link "Market Scan" at bounding box center [781, 136] width 88 height 20
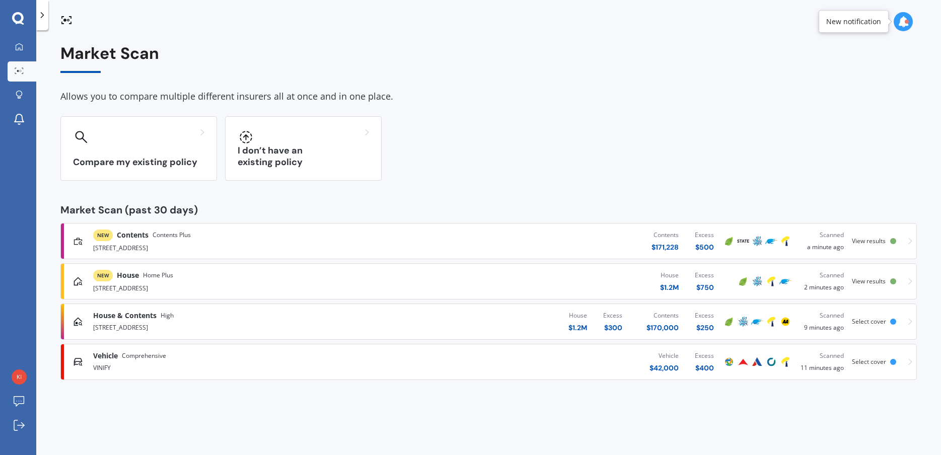
click at [228, 242] on div "[STREET_ADDRESS]" at bounding box center [245, 247] width 305 height 12
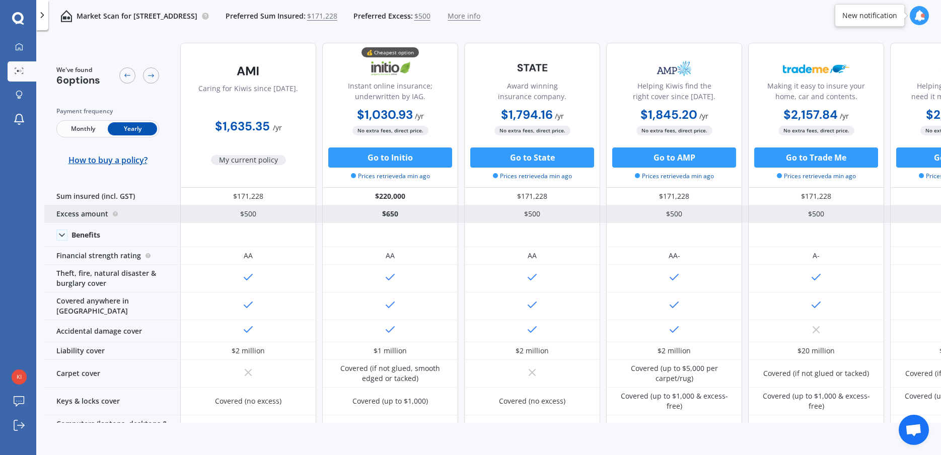
click at [393, 214] on div "$650" at bounding box center [390, 214] width 136 height 18
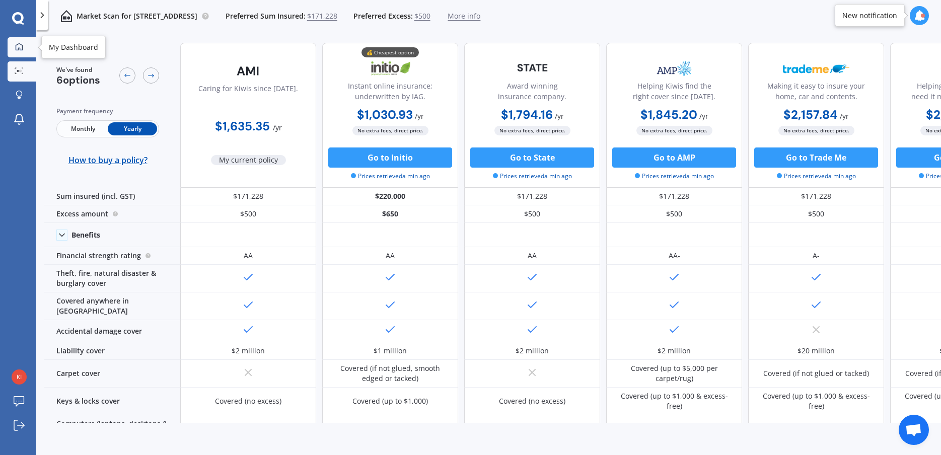
click at [18, 44] on icon at bounding box center [19, 47] width 8 height 8
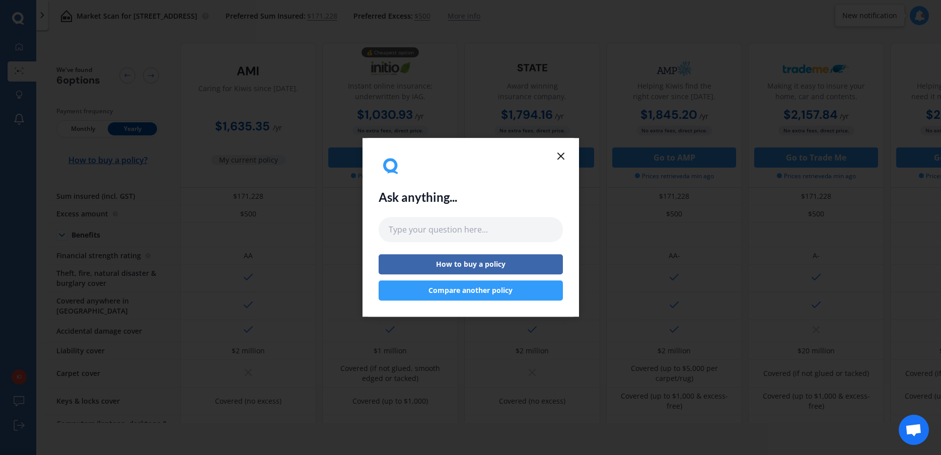
click at [557, 154] on icon at bounding box center [561, 156] width 12 height 12
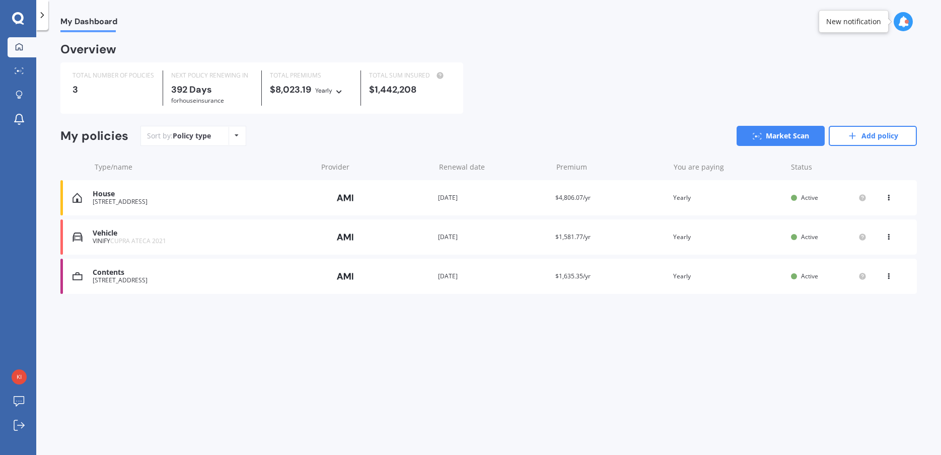
click at [146, 235] on div "Vehicle" at bounding box center [203, 233] width 220 height 9
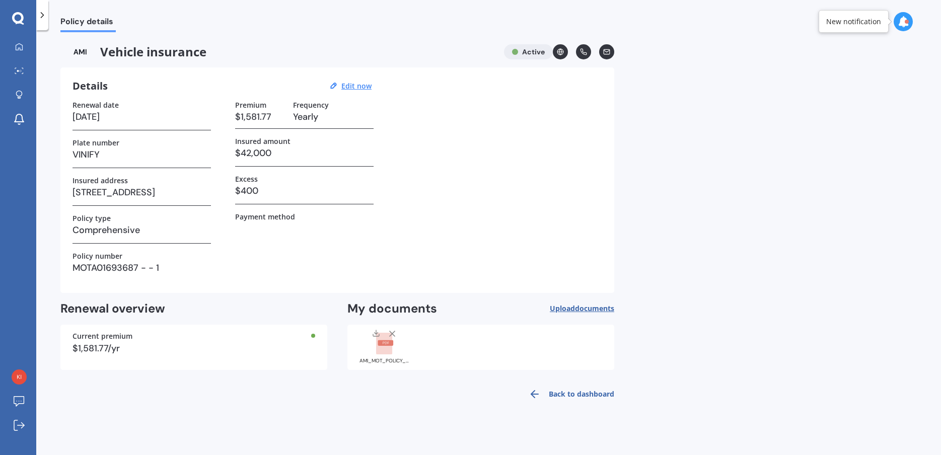
click at [41, 14] on icon at bounding box center [42, 15] width 10 height 10
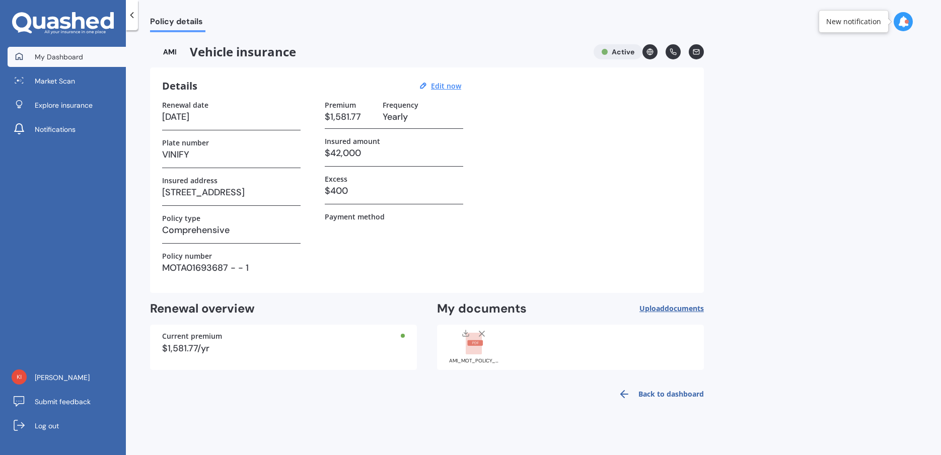
click at [71, 52] on span "My Dashboard" at bounding box center [59, 57] width 48 height 10
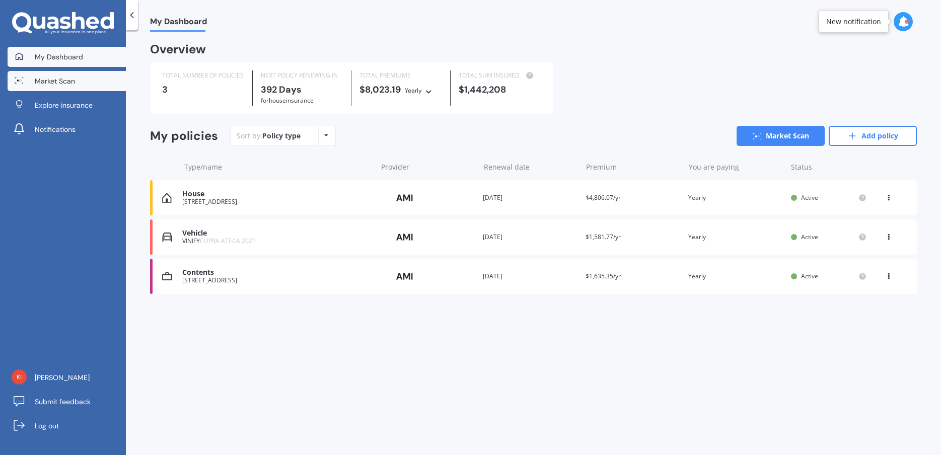
click at [67, 78] on span "Market Scan" at bounding box center [55, 81] width 40 height 10
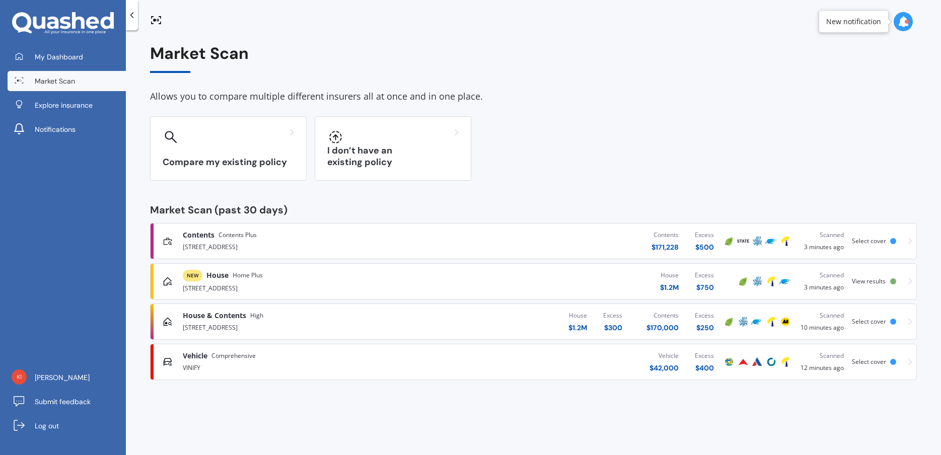
click at [285, 362] on div "VINIFY" at bounding box center [313, 367] width 260 height 12
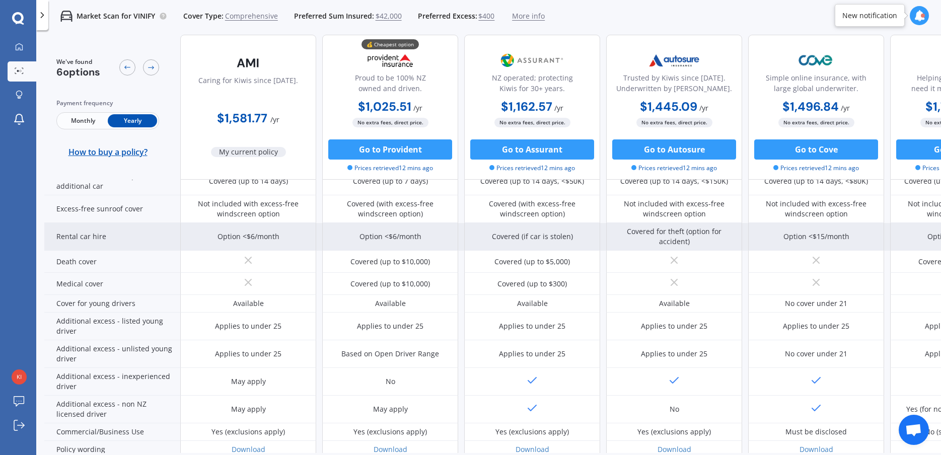
scroll to position [452, 0]
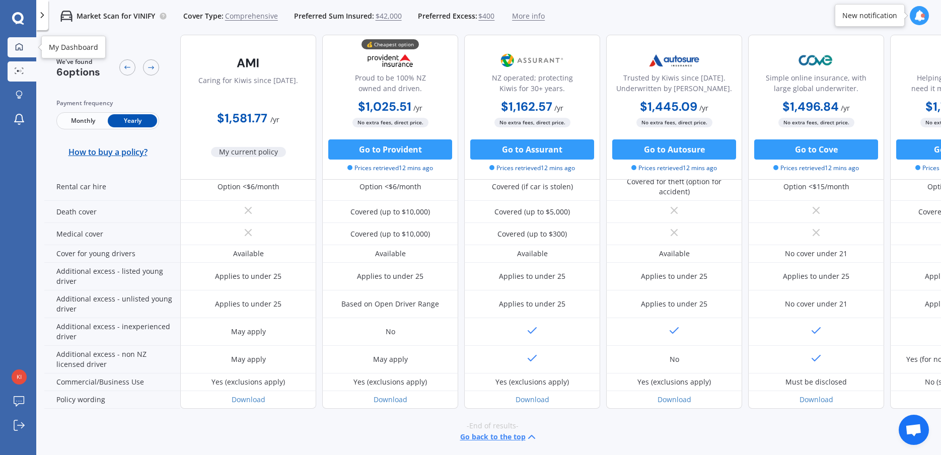
click at [17, 47] on icon at bounding box center [19, 47] width 8 height 8
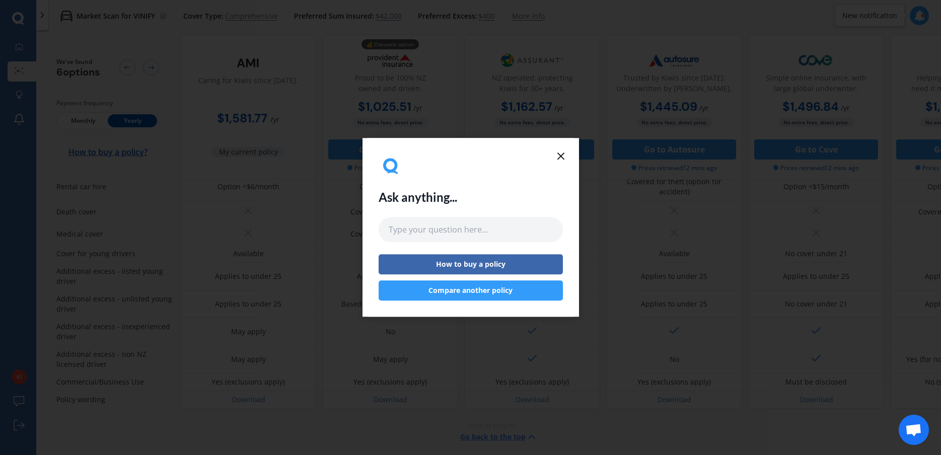
click at [562, 158] on icon at bounding box center [561, 156] width 12 height 12
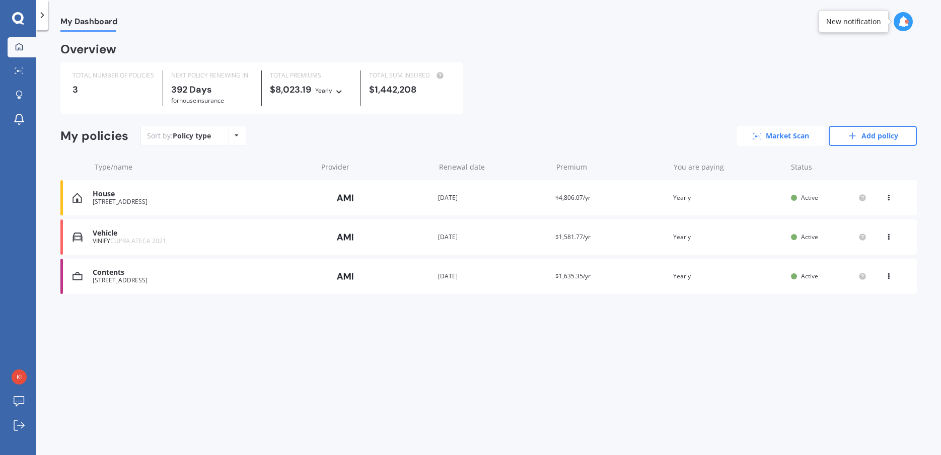
click at [778, 127] on link "Market Scan" at bounding box center [781, 136] width 88 height 20
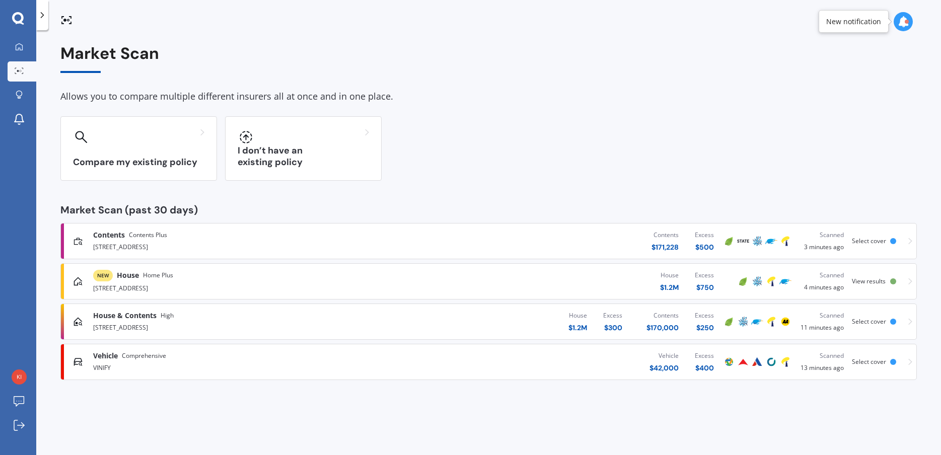
click at [323, 277] on div "NEW House Home Plus" at bounding box center [245, 276] width 305 height 12
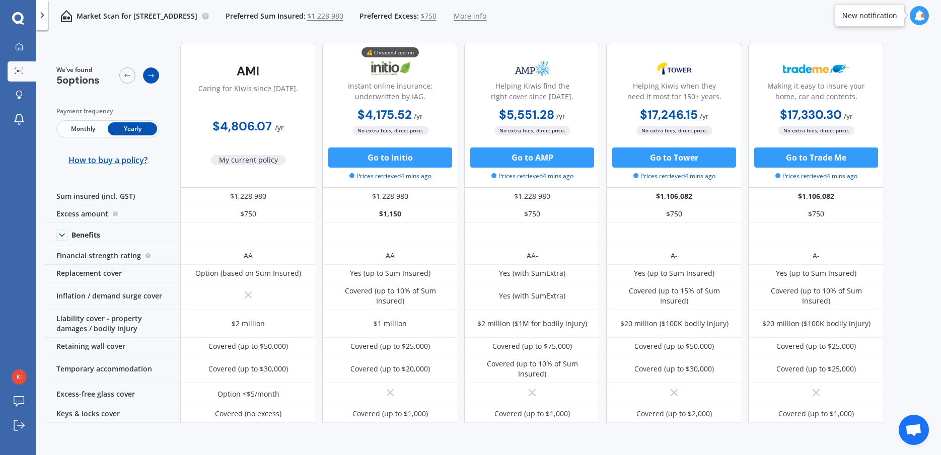
click at [150, 75] on icon at bounding box center [151, 76] width 8 height 8
click at [19, 45] on icon at bounding box center [19, 47] width 8 height 8
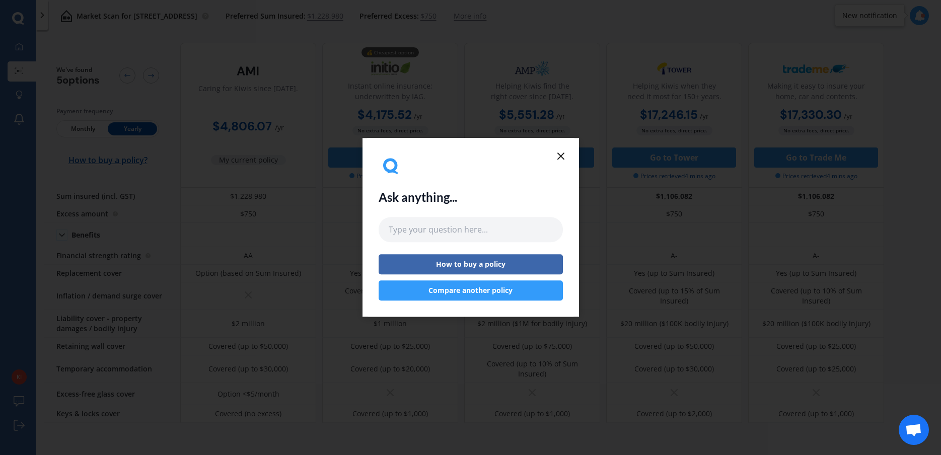
click at [561, 158] on icon at bounding box center [561, 156] width 12 height 12
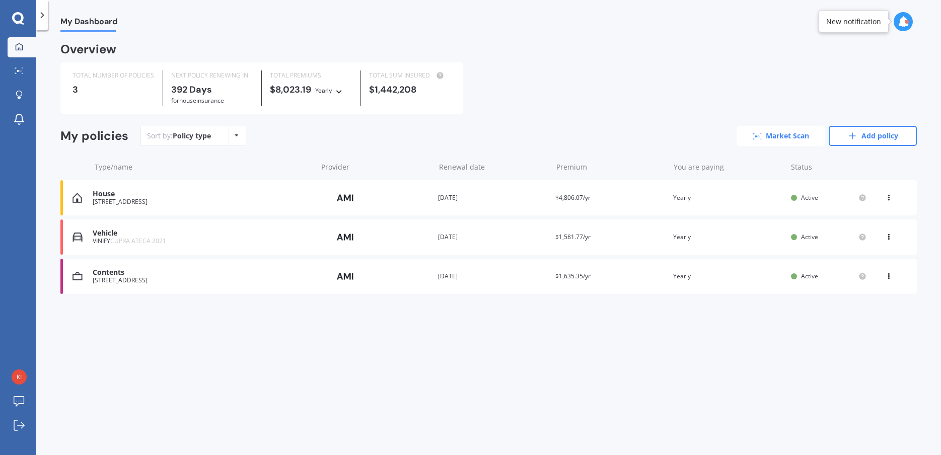
click at [771, 139] on link "Market Scan" at bounding box center [781, 136] width 88 height 20
